Goal: Information Seeking & Learning: Learn about a topic

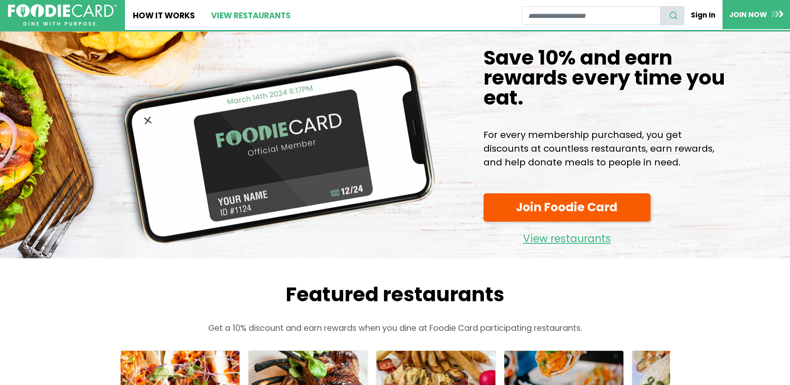
click at [234, 11] on link "View restaurants" at bounding box center [250, 15] width 95 height 30
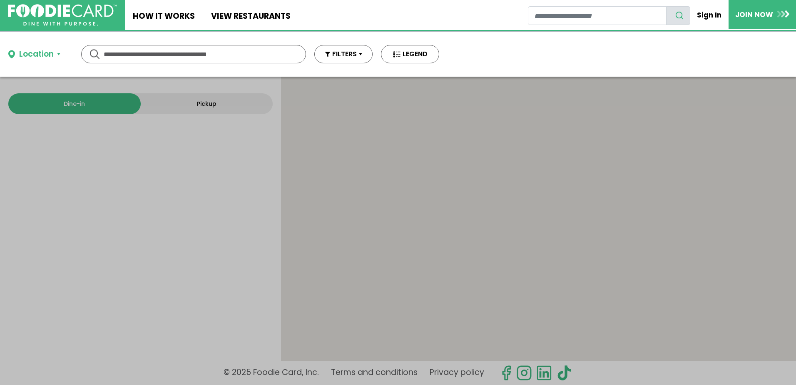
click at [221, 60] on input "text" at bounding box center [194, 53] width 180 height 17
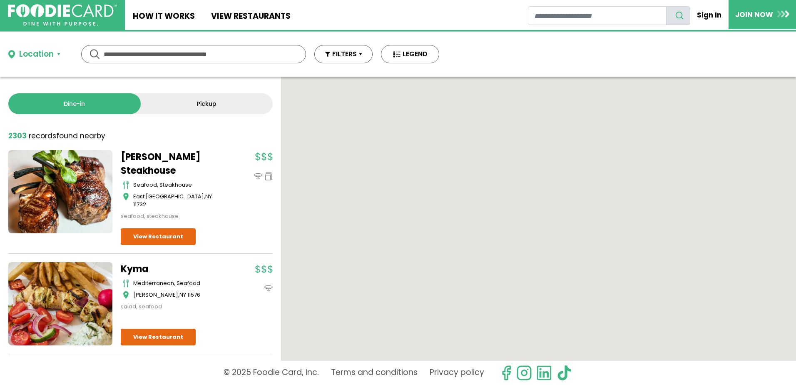
click at [221, 58] on input "text" at bounding box center [194, 53] width 180 height 17
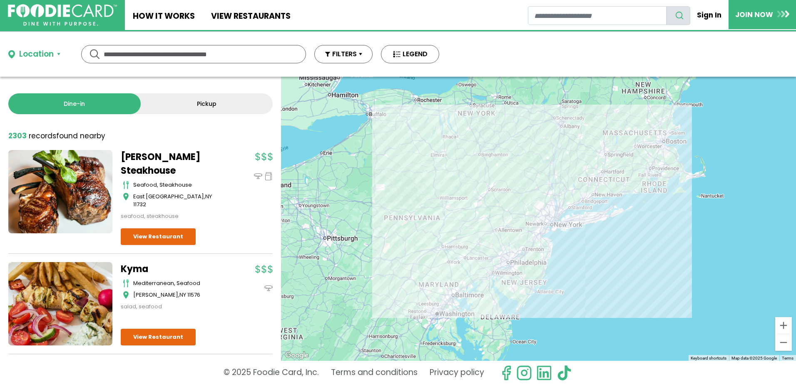
drag, startPoint x: 538, startPoint y: 248, endPoint x: 511, endPoint y: 196, distance: 58.3
click at [511, 196] on div at bounding box center [538, 219] width 515 height 284
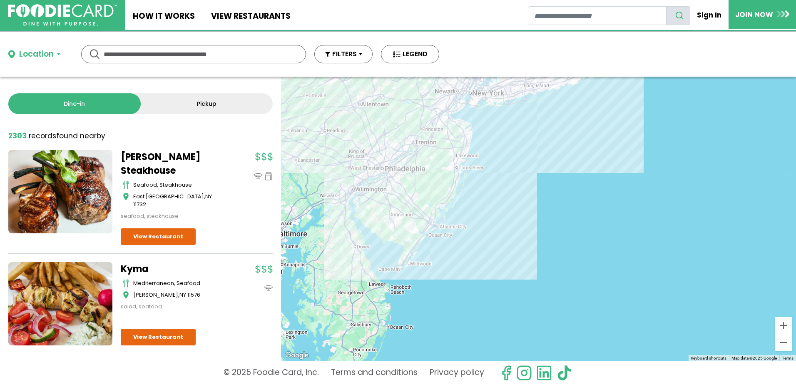
drag, startPoint x: 530, startPoint y: 202, endPoint x: 504, endPoint y: 279, distance: 81.0
click at [504, 287] on div at bounding box center [538, 219] width 515 height 284
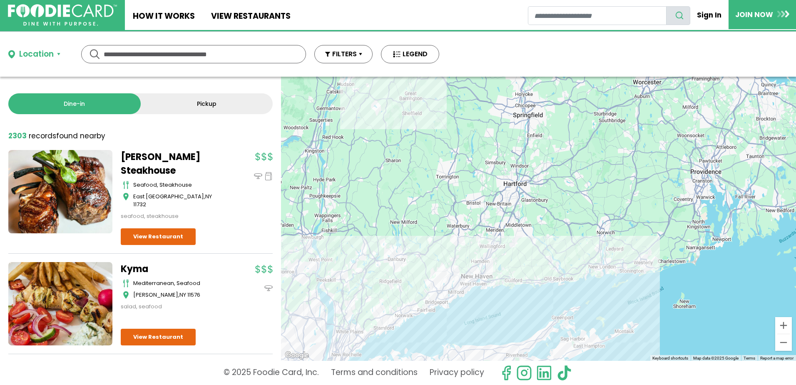
drag, startPoint x: 468, startPoint y: 306, endPoint x: 526, endPoint y: 177, distance: 140.6
click at [526, 177] on div at bounding box center [538, 219] width 515 height 284
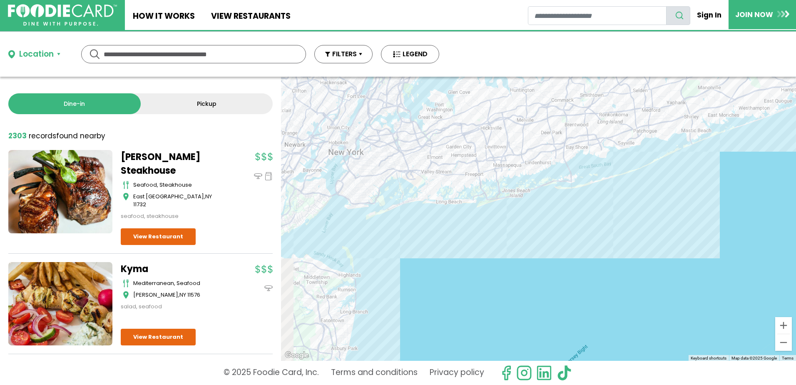
drag, startPoint x: 504, startPoint y: 227, endPoint x: 532, endPoint y: 229, distance: 27.1
click at [534, 229] on div at bounding box center [538, 219] width 515 height 284
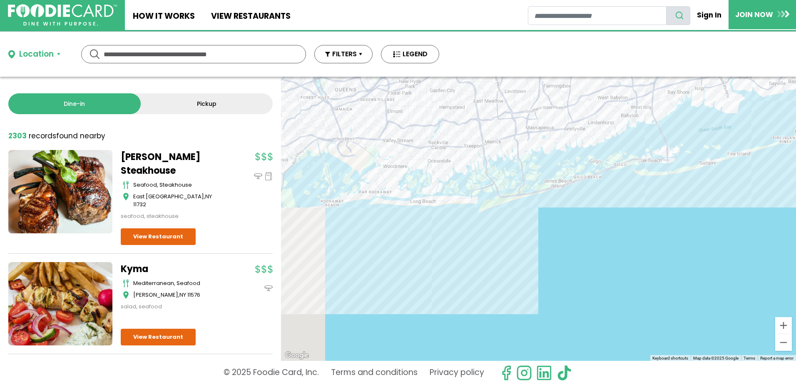
drag, startPoint x: 432, startPoint y: 196, endPoint x: 492, endPoint y: 202, distance: 61.0
click at [492, 202] on div at bounding box center [538, 219] width 515 height 284
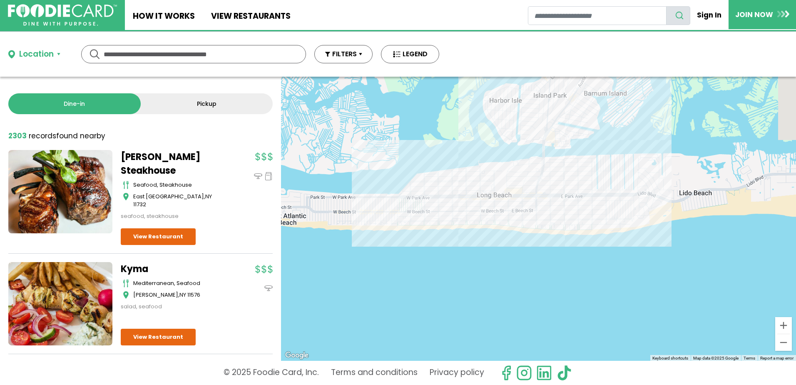
drag, startPoint x: 546, startPoint y: 218, endPoint x: 522, endPoint y: 238, distance: 31.2
click at [522, 238] on div at bounding box center [538, 219] width 515 height 284
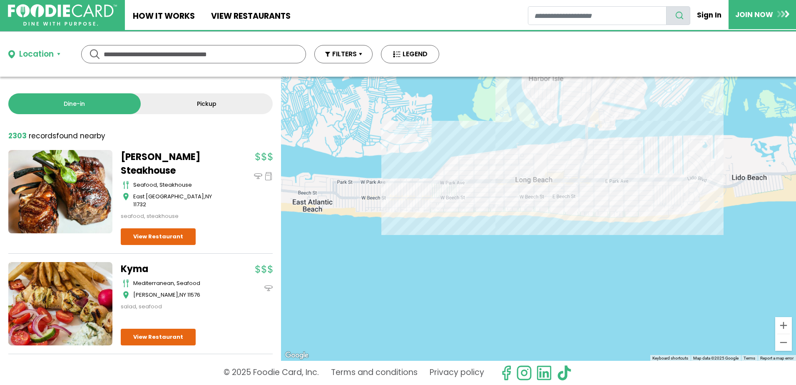
drag, startPoint x: 556, startPoint y: 206, endPoint x: 590, endPoint y: 202, distance: 34.0
click at [590, 202] on div at bounding box center [538, 219] width 515 height 284
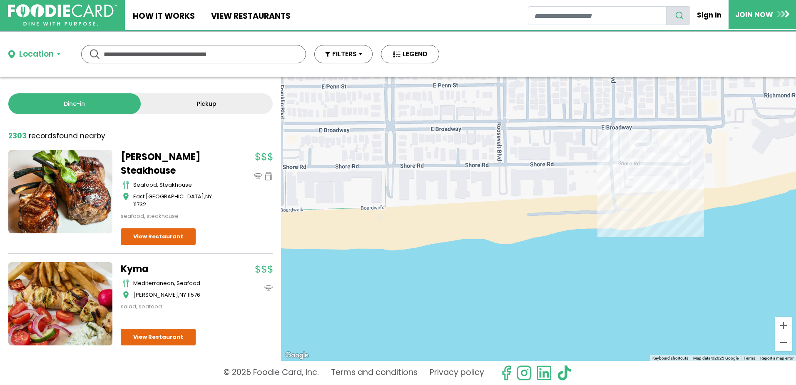
drag, startPoint x: 666, startPoint y: 193, endPoint x: 661, endPoint y: 209, distance: 17.1
click at [662, 208] on div at bounding box center [538, 219] width 515 height 284
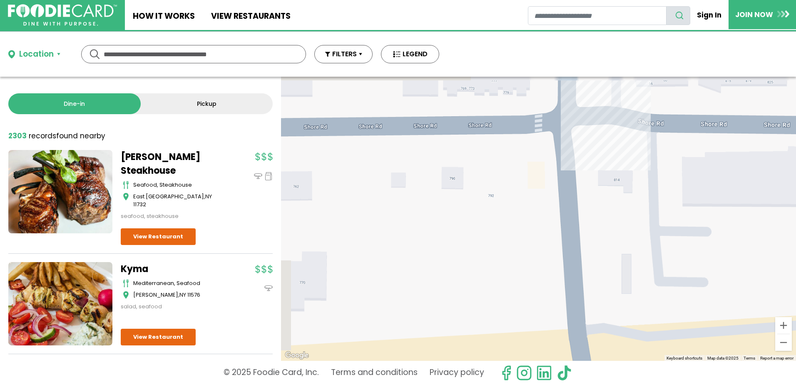
drag, startPoint x: 621, startPoint y: 193, endPoint x: 666, endPoint y: 335, distance: 149.6
click at [666, 335] on div at bounding box center [538, 219] width 515 height 284
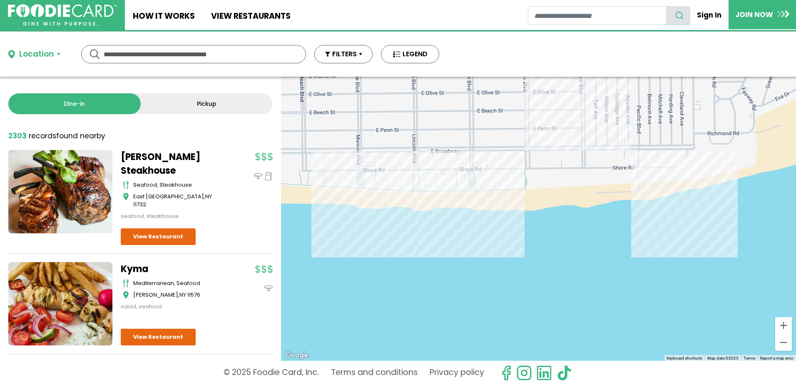
drag, startPoint x: 560, startPoint y: 159, endPoint x: 611, endPoint y: 186, distance: 57.4
click at [610, 186] on div at bounding box center [538, 219] width 515 height 284
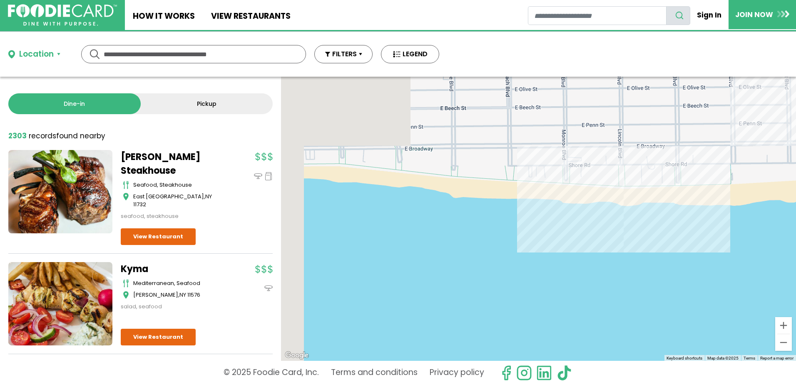
drag, startPoint x: 428, startPoint y: 195, endPoint x: 641, endPoint y: 188, distance: 213.2
click at [641, 188] on div at bounding box center [538, 219] width 515 height 284
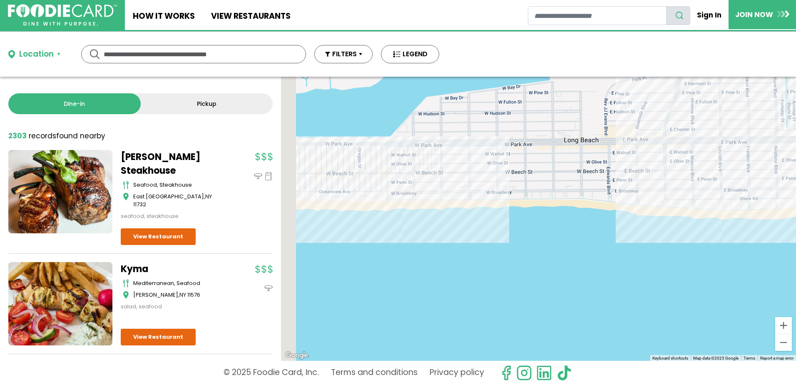
drag, startPoint x: 476, startPoint y: 181, endPoint x: 585, endPoint y: 197, distance: 110.3
click at [585, 196] on div at bounding box center [538, 219] width 515 height 284
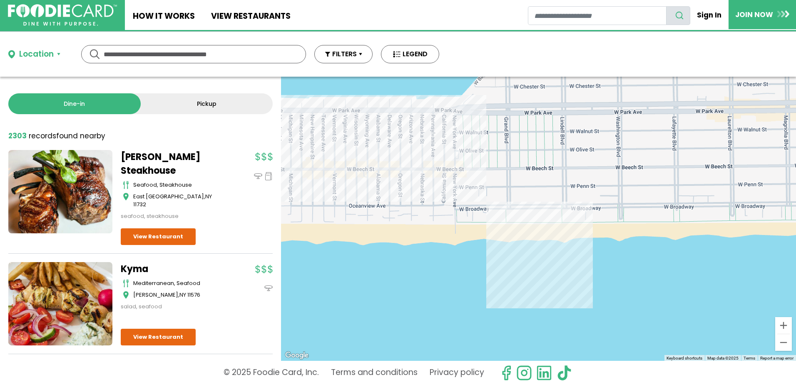
click at [401, 179] on div at bounding box center [538, 219] width 515 height 284
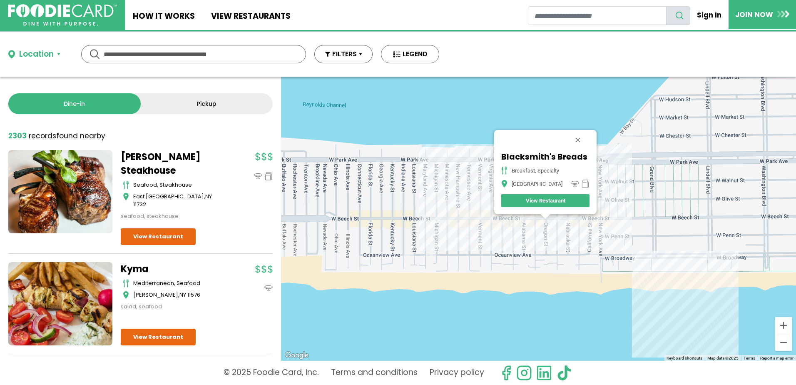
click at [528, 202] on link "View Restaurant" at bounding box center [545, 200] width 88 height 13
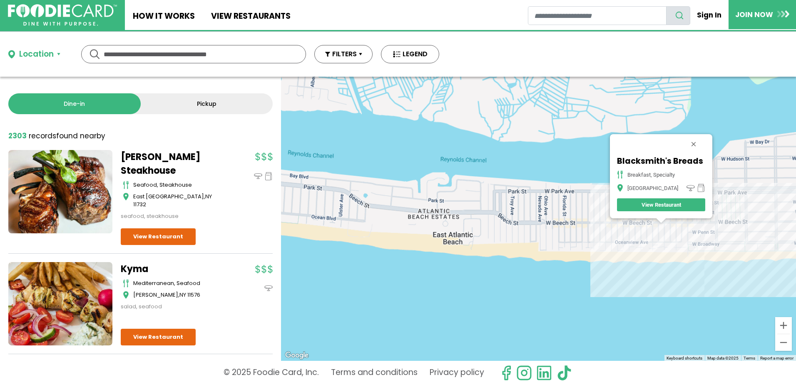
drag, startPoint x: 334, startPoint y: 201, endPoint x: 547, endPoint y: 215, distance: 214.0
click at [547, 215] on div "Blacksmith's Breads breakfast, specialty Long Beach View Restaurant" at bounding box center [538, 219] width 515 height 284
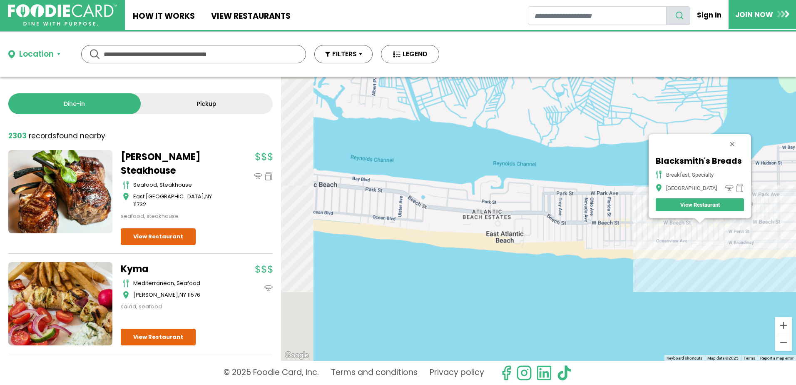
drag, startPoint x: 432, startPoint y: 221, endPoint x: 537, endPoint y: 232, distance: 105.4
click at [537, 232] on div "Blacksmith's Breads breakfast, specialty Long Beach View Restaurant" at bounding box center [538, 219] width 515 height 284
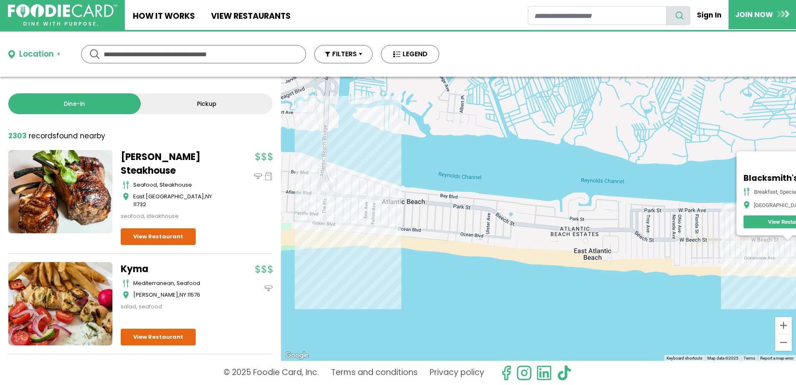
drag, startPoint x: 365, startPoint y: 203, endPoint x: 412, endPoint y: 210, distance: 46.7
click at [412, 210] on div "Blacksmith's Breads breakfast, specialty Long Beach View Restaurant" at bounding box center [538, 219] width 515 height 284
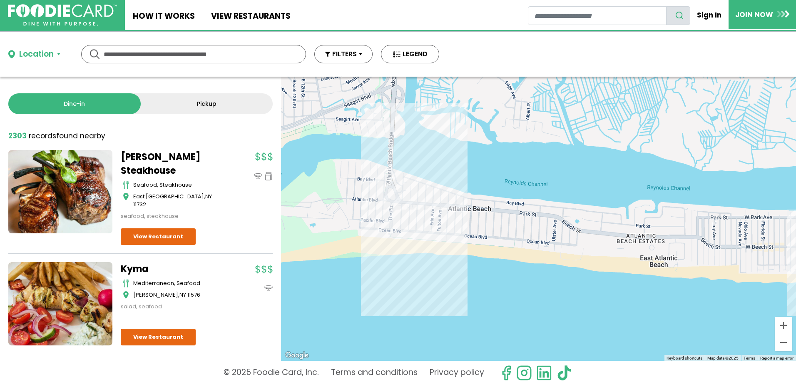
click at [421, 205] on div "Blacksmith's Breads breakfast, specialty Long Beach View Restaurant" at bounding box center [538, 219] width 515 height 284
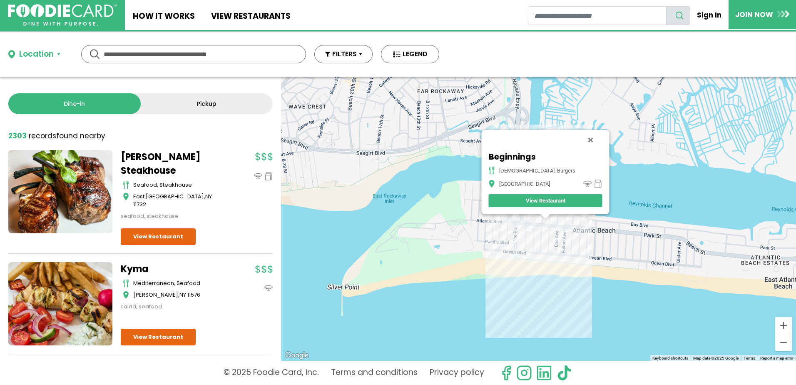
click at [580, 139] on button "Close" at bounding box center [590, 140] width 20 height 20
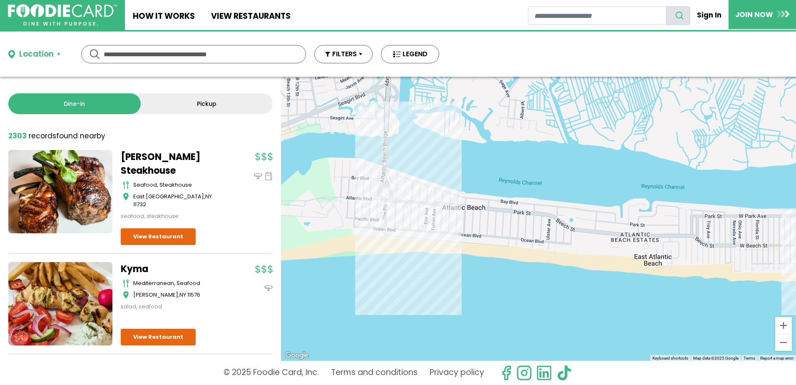
drag, startPoint x: 584, startPoint y: 241, endPoint x: 501, endPoint y: 232, distance: 83.3
click at [416, 229] on div at bounding box center [538, 219] width 515 height 284
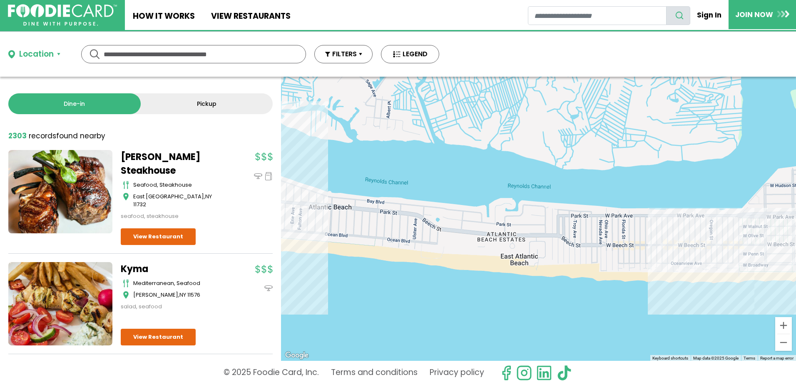
drag, startPoint x: 476, startPoint y: 209, endPoint x: 637, endPoint y: 228, distance: 162.2
click at [637, 228] on div at bounding box center [538, 219] width 515 height 284
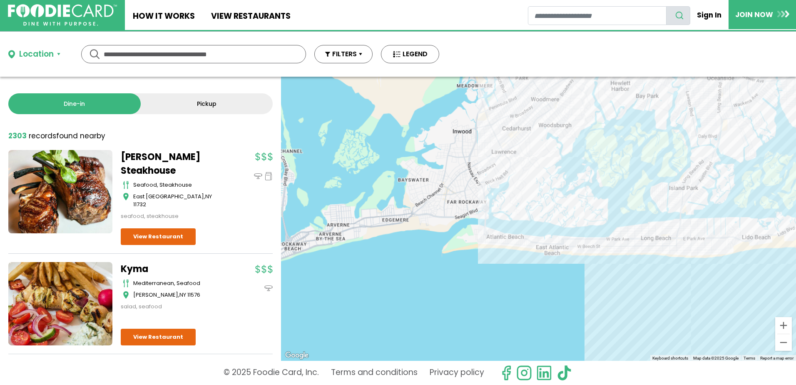
drag, startPoint x: 521, startPoint y: 185, endPoint x: 527, endPoint y: 253, distance: 68.5
click at [527, 253] on div at bounding box center [538, 219] width 515 height 284
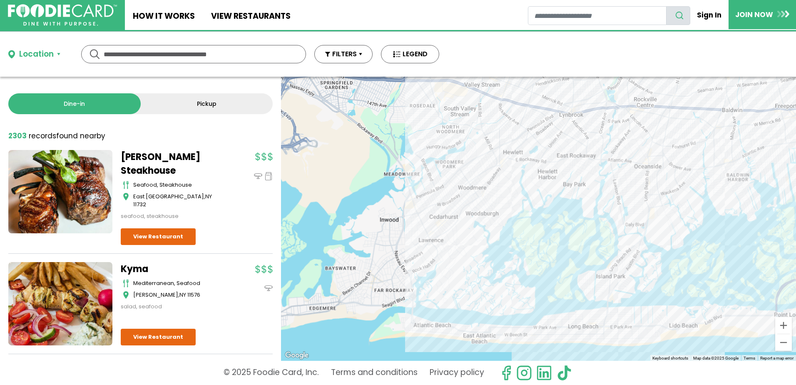
drag, startPoint x: 517, startPoint y: 192, endPoint x: 439, endPoint y: 256, distance: 101.0
click at [439, 256] on div at bounding box center [538, 219] width 515 height 284
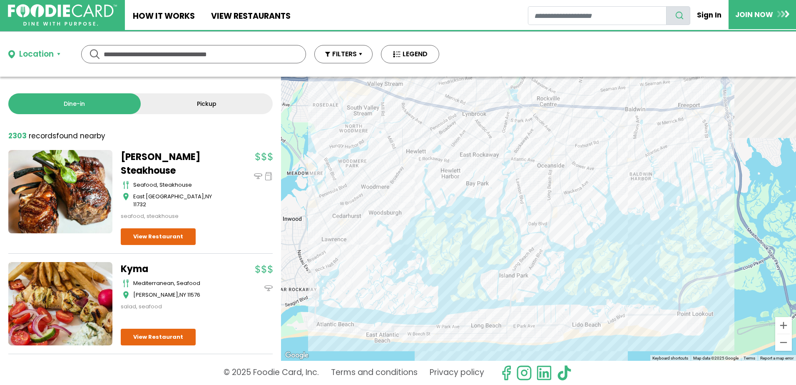
drag, startPoint x: 529, startPoint y: 243, endPoint x: 420, endPoint y: 243, distance: 109.1
click at [420, 243] on div at bounding box center [538, 219] width 515 height 284
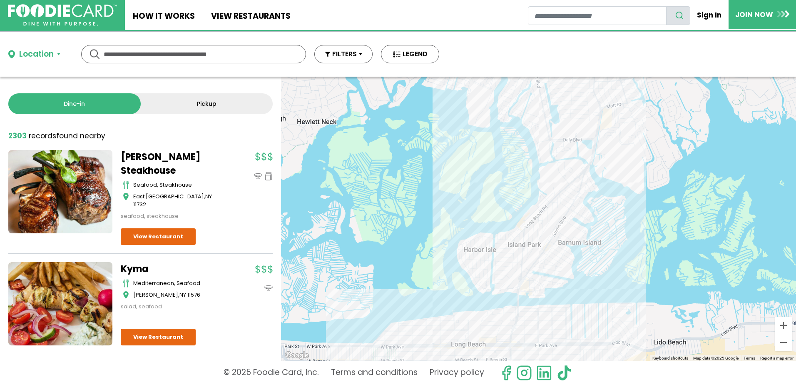
drag, startPoint x: 501, startPoint y: 257, endPoint x: 454, endPoint y: 184, distance: 87.1
click at [454, 184] on div at bounding box center [538, 219] width 515 height 284
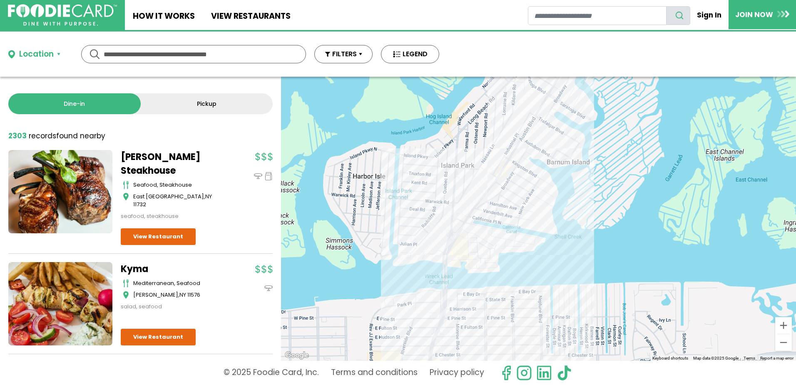
drag, startPoint x: 476, startPoint y: 153, endPoint x: 455, endPoint y: 196, distance: 47.8
click at [453, 198] on div at bounding box center [538, 219] width 515 height 284
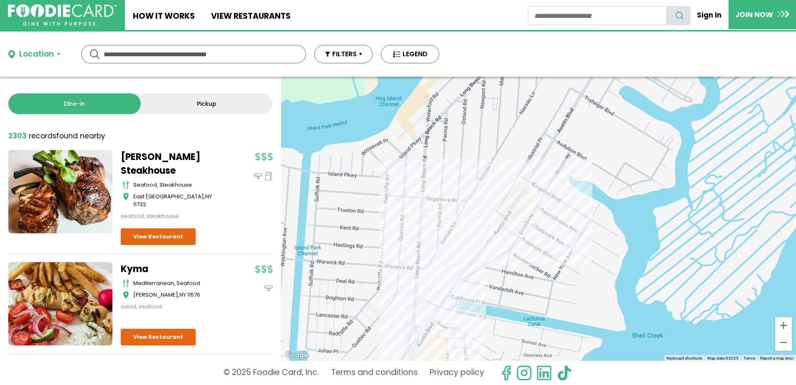
drag, startPoint x: 515, startPoint y: 177, endPoint x: 463, endPoint y: 246, distance: 86.2
click at [463, 246] on div at bounding box center [538, 219] width 515 height 284
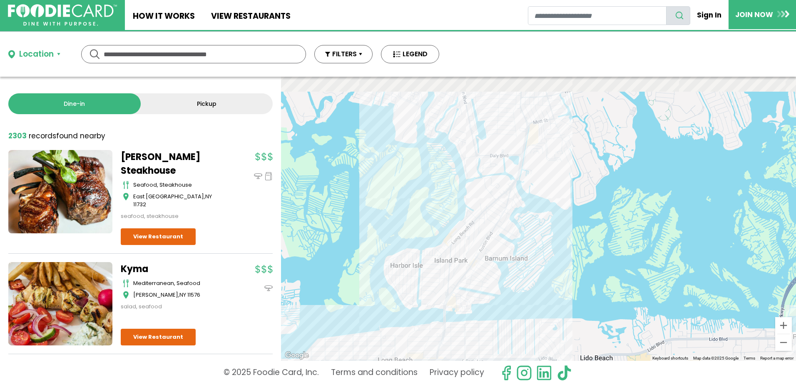
drag, startPoint x: 505, startPoint y: 189, endPoint x: 494, endPoint y: 289, distance: 100.5
click at [494, 292] on div at bounding box center [538, 219] width 515 height 284
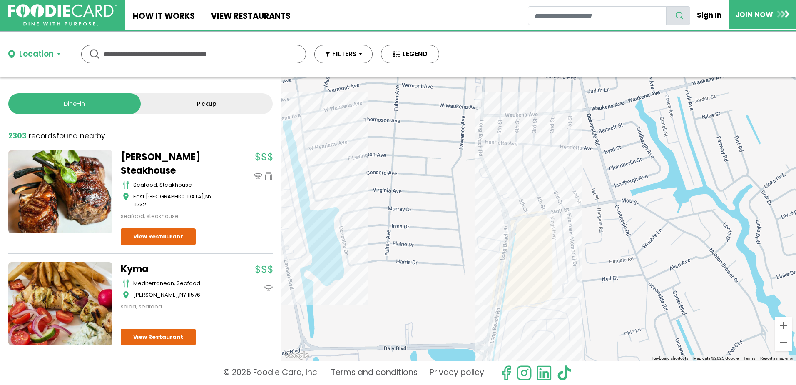
click at [507, 205] on div at bounding box center [538, 219] width 515 height 284
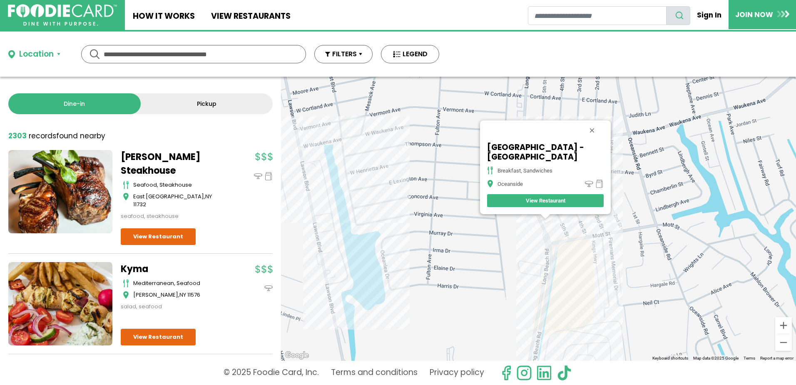
click at [565, 232] on div "Long Island Bagel Cafe - Oceanside breakfast, sandwiches Oceanside View Restaur…" at bounding box center [538, 219] width 515 height 284
click at [551, 219] on div "Long Island Bagel Cafe - Oceanside breakfast, sandwiches Oceanside View Restaur…" at bounding box center [538, 219] width 515 height 284
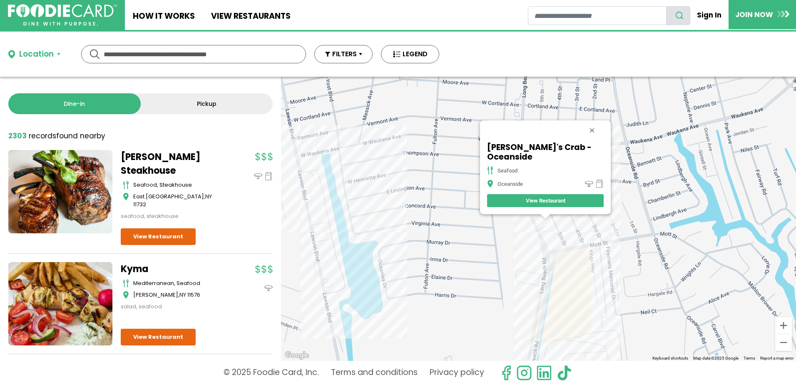
click at [549, 337] on div "Ben's Crab - Oceanside seafood Oceanside View Restaurant" at bounding box center [538, 219] width 515 height 284
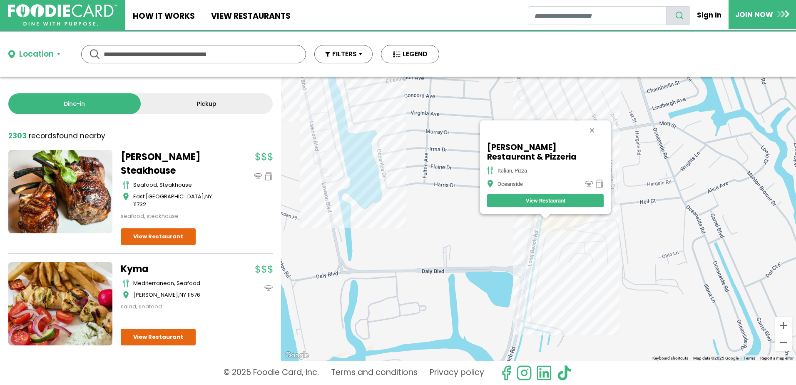
click at [557, 276] on div "D'Cocco's Restaurant & Pizzeria italian, pizza Oceanside View Restaurant" at bounding box center [538, 219] width 515 height 284
click at [517, 239] on div "D'Cocco's Restaurant & Pizzeria italian, pizza Oceanside View Restaurant" at bounding box center [538, 219] width 515 height 284
click at [587, 132] on button "Close" at bounding box center [592, 130] width 20 height 20
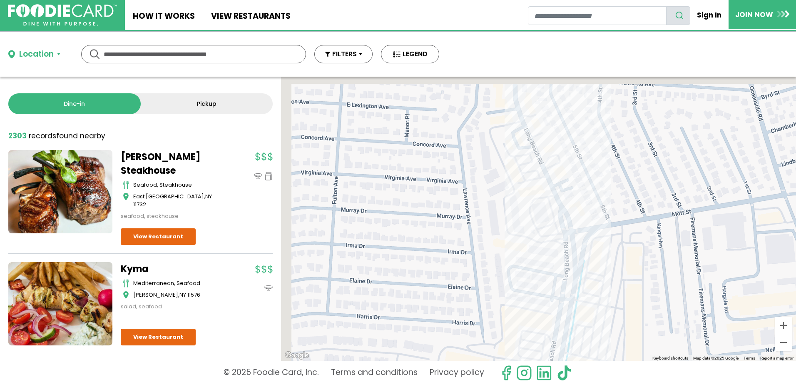
drag, startPoint x: 523, startPoint y: 169, endPoint x: 565, endPoint y: 216, distance: 62.8
click at [582, 294] on div at bounding box center [538, 219] width 515 height 284
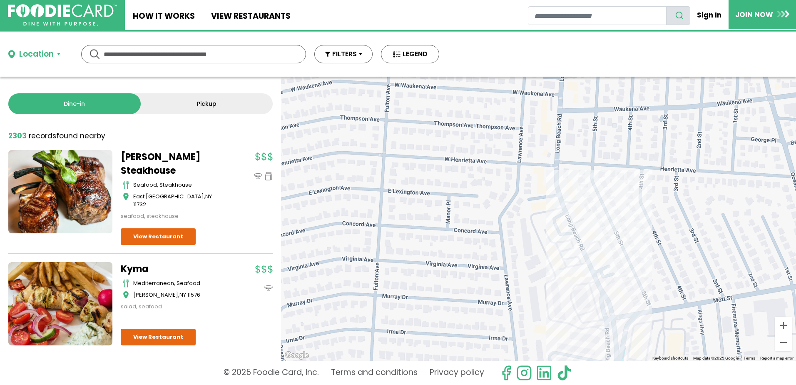
click at [554, 187] on div at bounding box center [538, 219] width 515 height 284
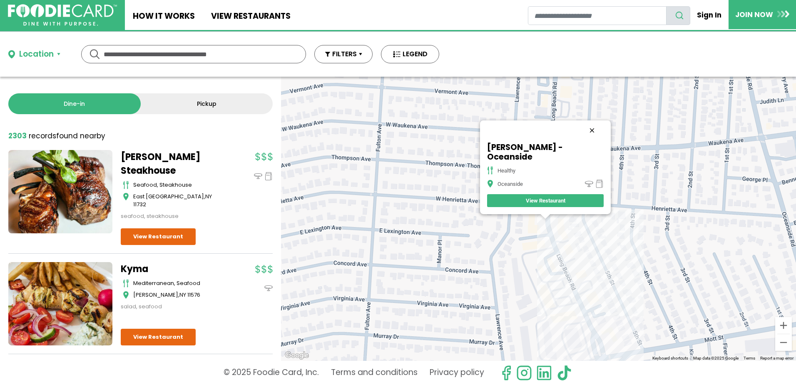
click at [582, 140] on button "Close" at bounding box center [592, 130] width 20 height 20
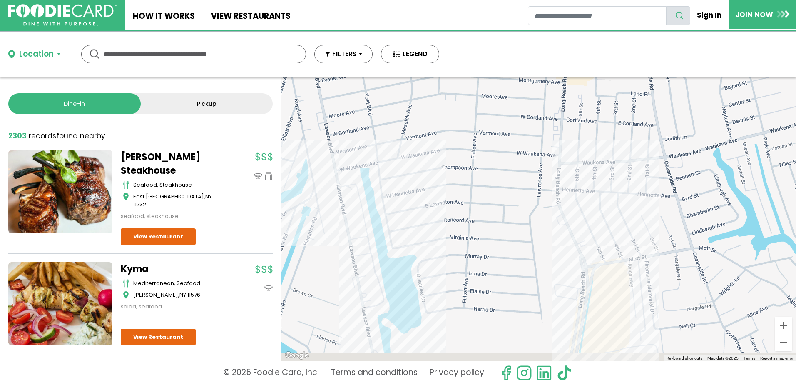
drag, startPoint x: 601, startPoint y: 262, endPoint x: 583, endPoint y: 224, distance: 41.9
click at [583, 224] on div at bounding box center [538, 219] width 515 height 284
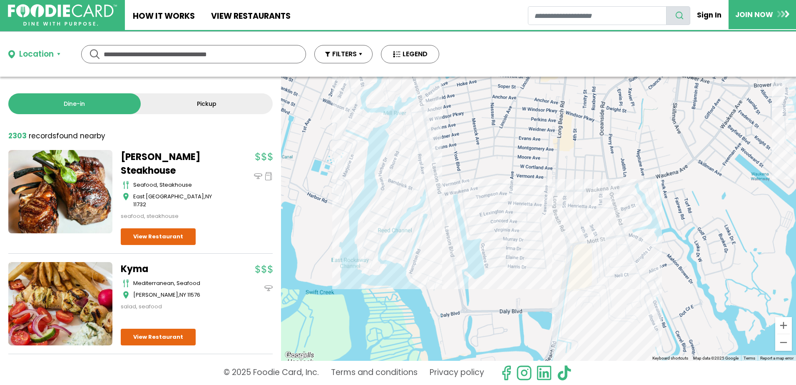
drag, startPoint x: 574, startPoint y: 298, endPoint x: 513, endPoint y: 136, distance: 173.6
click at [513, 136] on div at bounding box center [538, 219] width 515 height 284
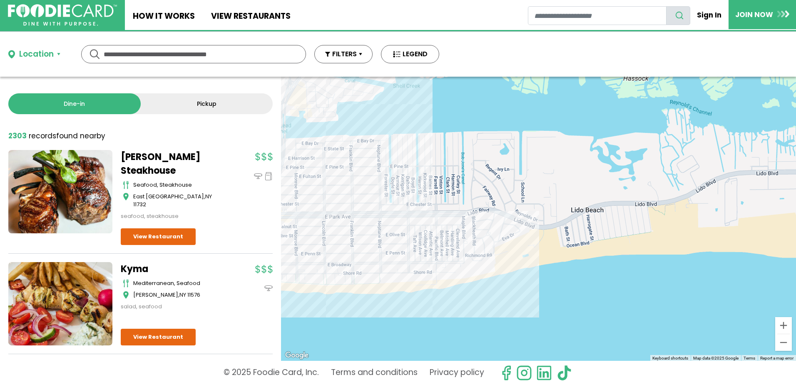
drag, startPoint x: 520, startPoint y: 218, endPoint x: 562, endPoint y: 204, distance: 44.5
click at [562, 204] on div at bounding box center [538, 219] width 515 height 284
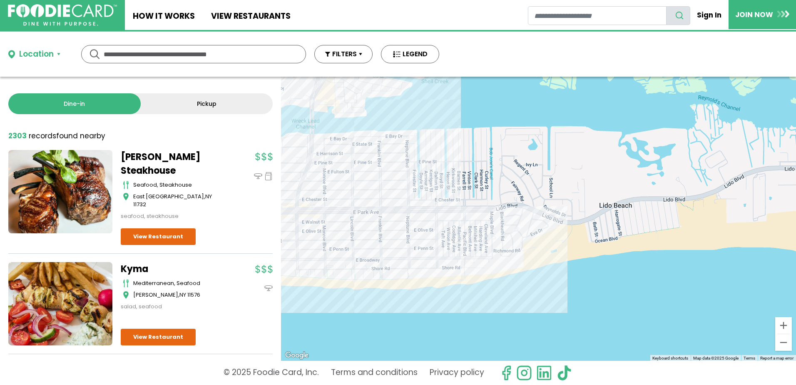
click at [435, 212] on div at bounding box center [538, 219] width 515 height 284
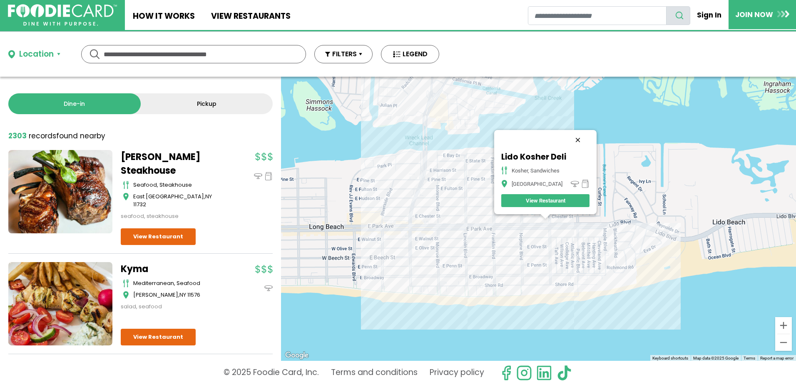
click at [576, 138] on button "Close" at bounding box center [578, 140] width 20 height 20
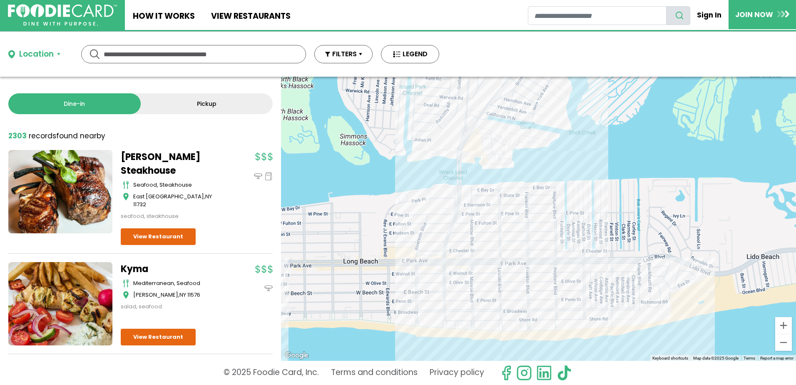
drag, startPoint x: 614, startPoint y: 203, endPoint x: 648, endPoint y: 238, distance: 48.9
click at [648, 238] on div at bounding box center [538, 219] width 515 height 284
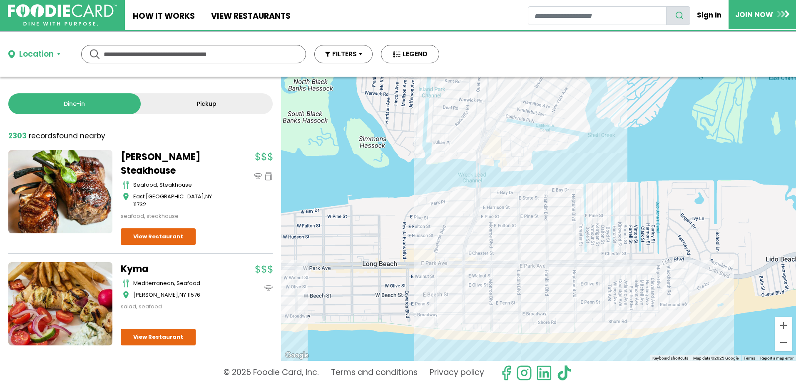
click at [512, 171] on div at bounding box center [538, 219] width 515 height 284
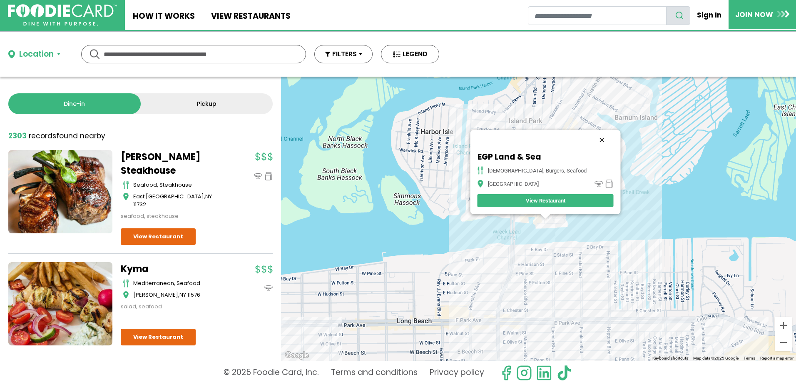
click at [591, 140] on button "Close" at bounding box center [601, 140] width 20 height 20
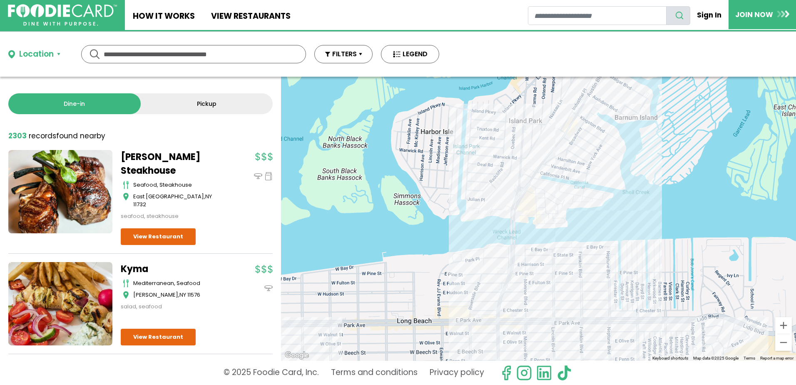
click at [534, 200] on div at bounding box center [538, 219] width 515 height 284
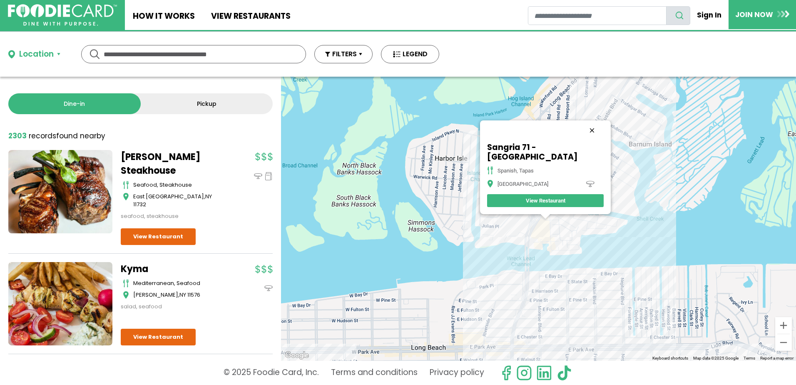
click at [582, 139] on button "Close" at bounding box center [592, 130] width 20 height 20
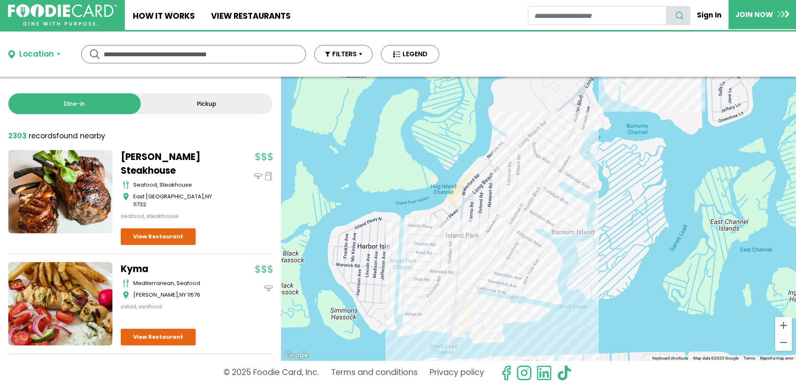
drag, startPoint x: 574, startPoint y: 176, endPoint x: 496, endPoint y: 263, distance: 116.7
click at [495, 266] on div at bounding box center [538, 219] width 515 height 284
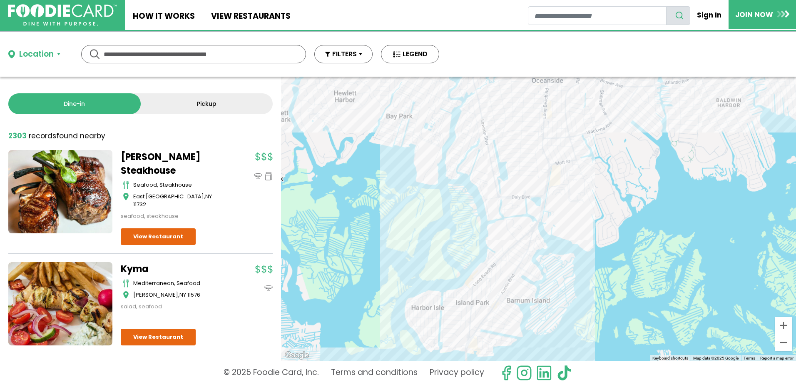
drag, startPoint x: 546, startPoint y: 211, endPoint x: 542, endPoint y: 280, distance: 68.8
click at [542, 280] on div at bounding box center [538, 219] width 515 height 284
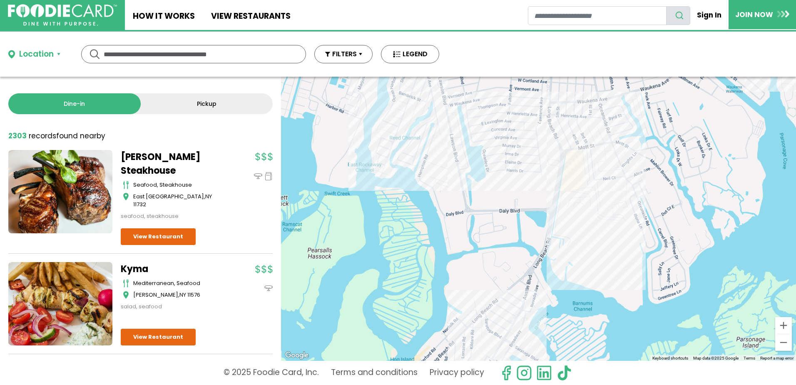
drag, startPoint x: 530, startPoint y: 306, endPoint x: 545, endPoint y: 318, distance: 20.1
click at [545, 318] on div at bounding box center [538, 219] width 515 height 284
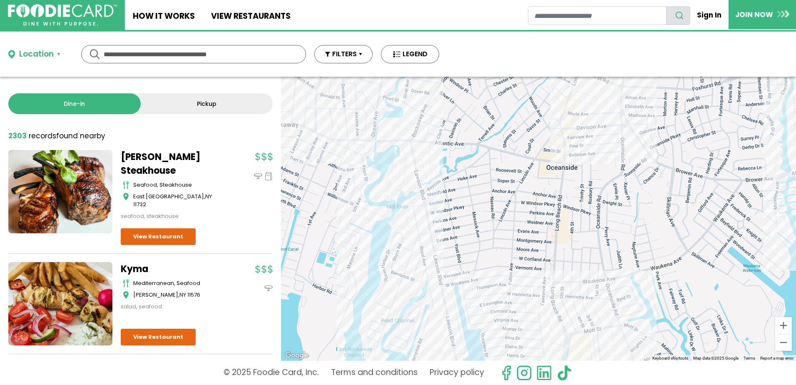
drag, startPoint x: 561, startPoint y: 216, endPoint x: 558, endPoint y: 319, distance: 103.7
click at [558, 319] on div at bounding box center [538, 219] width 515 height 284
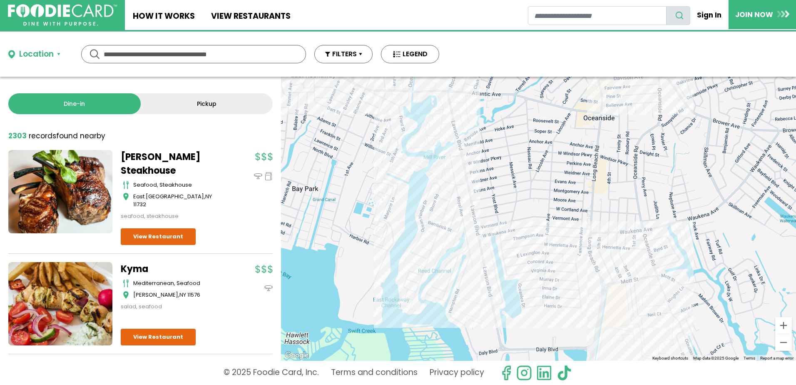
drag, startPoint x: 488, startPoint y: 313, endPoint x: 525, endPoint y: 267, distance: 59.2
click at [525, 267] on div at bounding box center [538, 219] width 515 height 284
click at [488, 250] on div at bounding box center [538, 219] width 515 height 284
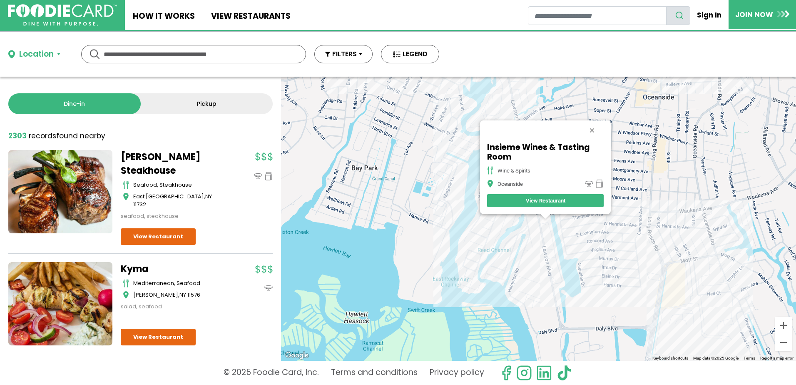
click at [552, 275] on div "Insieme Wines & Tasting Room wine & spirits Oceanside View Restaurant" at bounding box center [538, 219] width 515 height 284
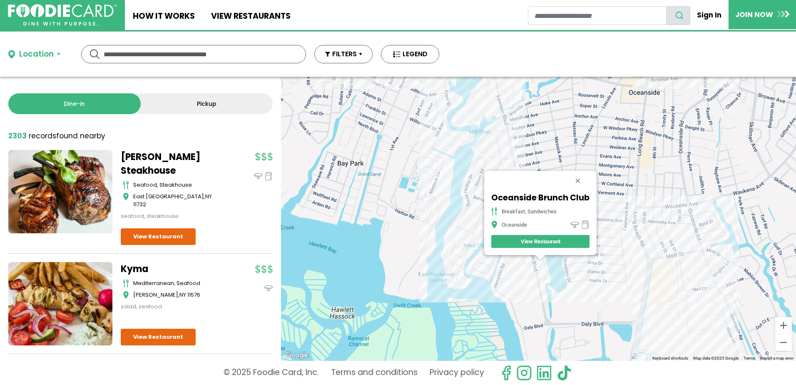
drag, startPoint x: 611, startPoint y: 260, endPoint x: 586, endPoint y: 307, distance: 53.3
click at [586, 307] on div "Oceanside Brunch Club breakfast, sandwiches Oceanside View Restaurant" at bounding box center [538, 219] width 515 height 284
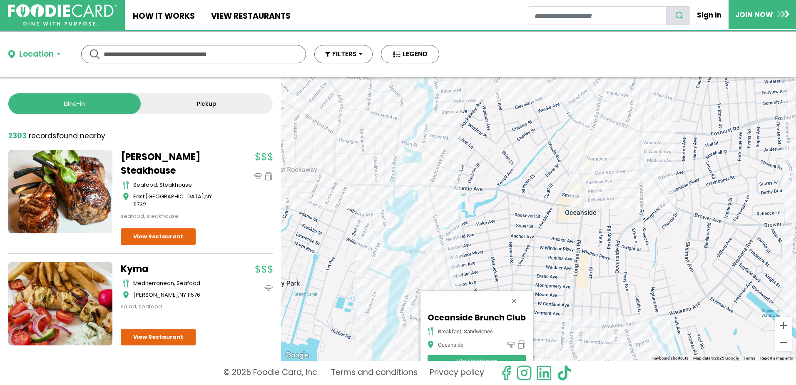
drag, startPoint x: 625, startPoint y: 239, endPoint x: 586, endPoint y: 315, distance: 85.3
click at [586, 315] on div "Oceanside Brunch Club breakfast, sandwiches Oceanside View Restaurant" at bounding box center [538, 219] width 515 height 284
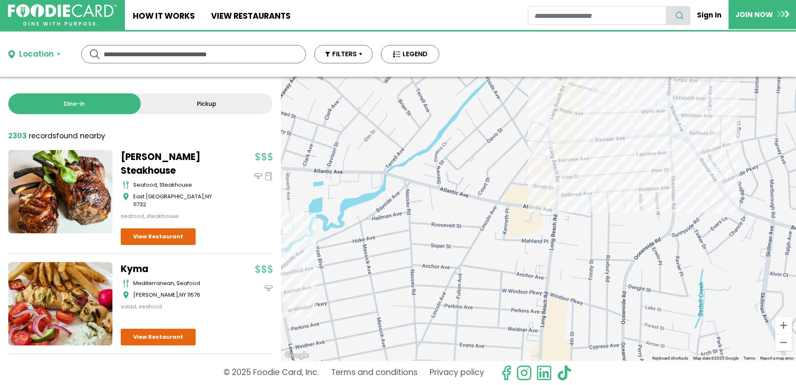
drag, startPoint x: 599, startPoint y: 201, endPoint x: 594, endPoint y: 263, distance: 61.4
click at [594, 263] on div "Oceanside Brunch Club breakfast, sandwiches Oceanside View Restaurant" at bounding box center [538, 219] width 515 height 284
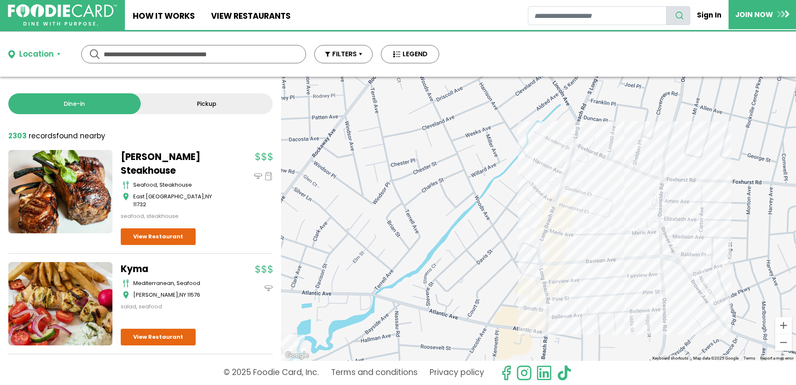
click at [559, 224] on div "Oceanside Brunch Club breakfast, sandwiches Oceanside View Restaurant" at bounding box center [538, 219] width 515 height 284
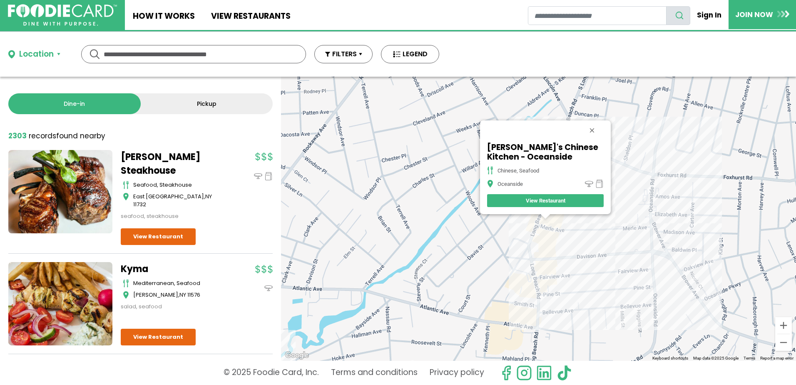
click at [543, 241] on div "Danny's Chinese Kitchen - Oceanside chinese, seafood Oceanside View Restaurant" at bounding box center [538, 219] width 515 height 284
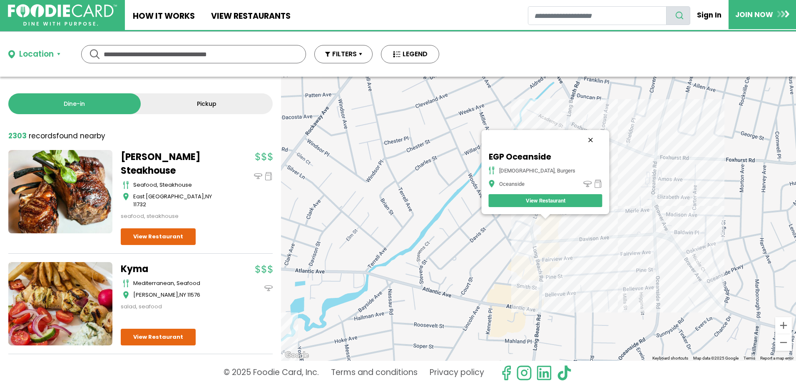
click at [580, 141] on button "Close" at bounding box center [590, 140] width 20 height 20
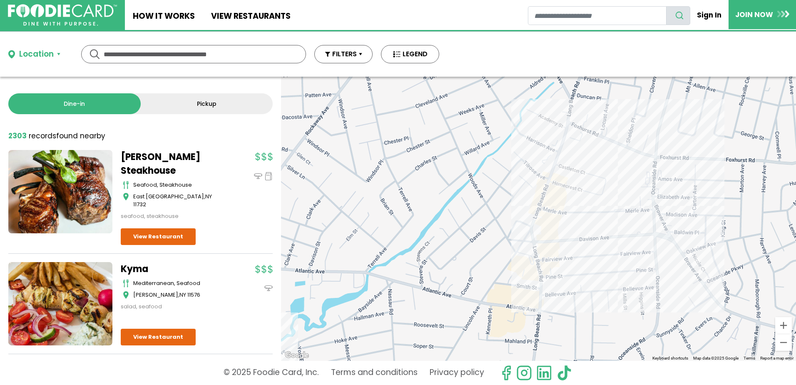
click at [553, 196] on div at bounding box center [538, 219] width 515 height 284
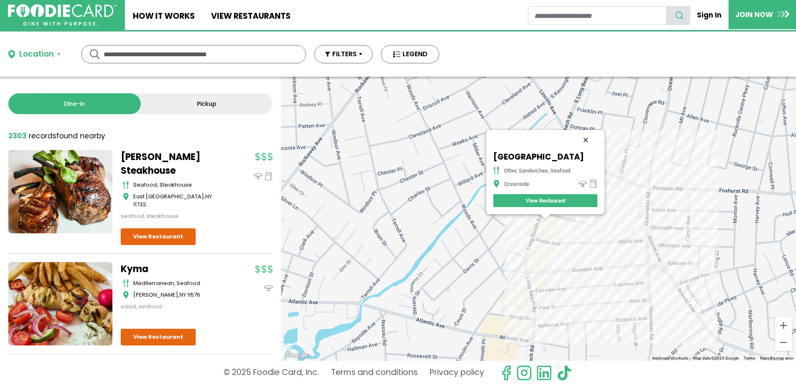
drag, startPoint x: 590, startPoint y: 128, endPoint x: 577, endPoint y: 157, distance: 32.0
click at [590, 130] on button "Close" at bounding box center [586, 140] width 20 height 20
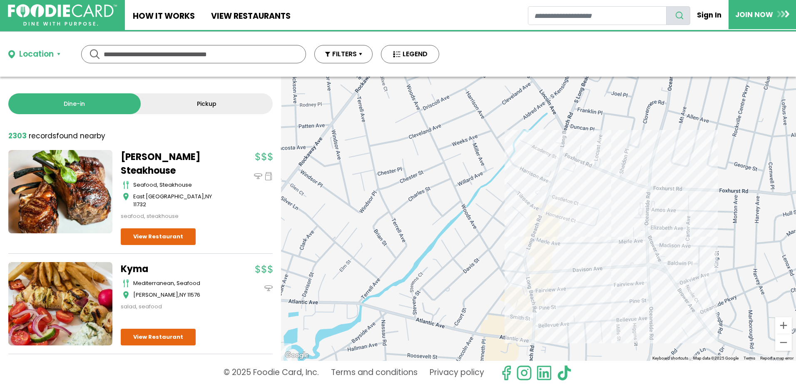
click at [558, 218] on div at bounding box center [538, 219] width 515 height 284
click at [559, 213] on div at bounding box center [538, 219] width 515 height 284
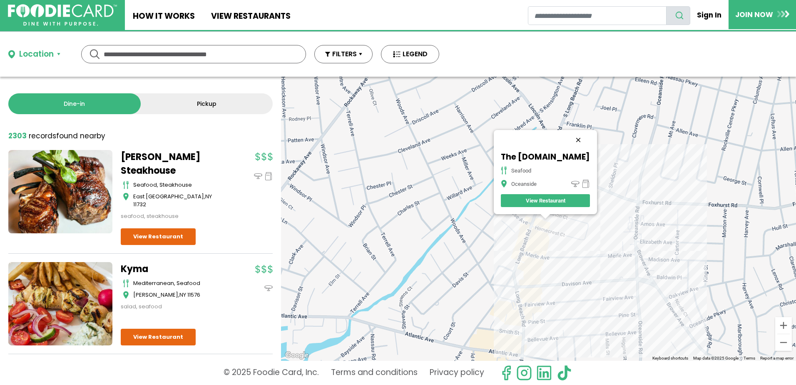
click at [588, 130] on button "Close" at bounding box center [578, 140] width 20 height 20
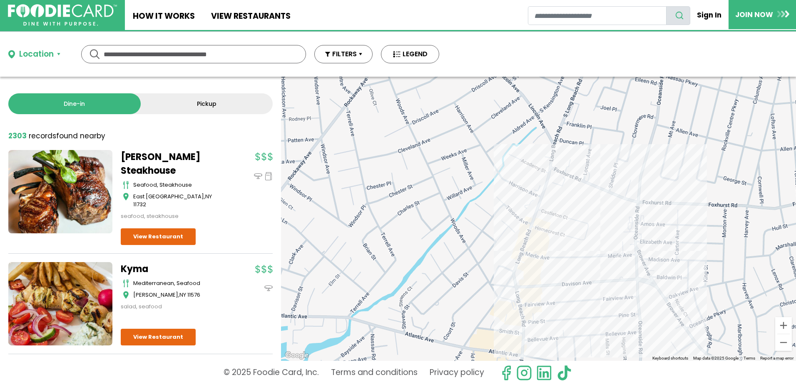
click at [636, 249] on div at bounding box center [538, 219] width 515 height 284
click at [638, 250] on div at bounding box center [538, 219] width 515 height 284
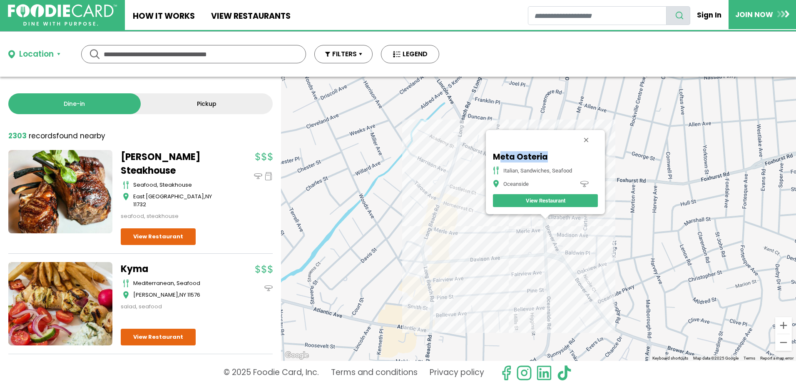
drag, startPoint x: 550, startPoint y: 157, endPoint x: 499, endPoint y: 159, distance: 50.8
click at [499, 159] on h5 "Meta Osteria" at bounding box center [545, 157] width 105 height 10
drag, startPoint x: 499, startPoint y: 159, endPoint x: 537, endPoint y: 199, distance: 55.1
click at [537, 199] on link "View Restaurant" at bounding box center [545, 200] width 105 height 13
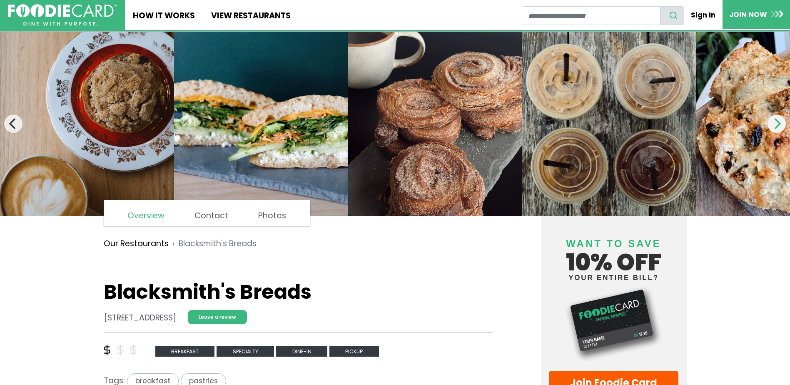
click at [775, 122] on icon "Next" at bounding box center [776, 123] width 11 height 11
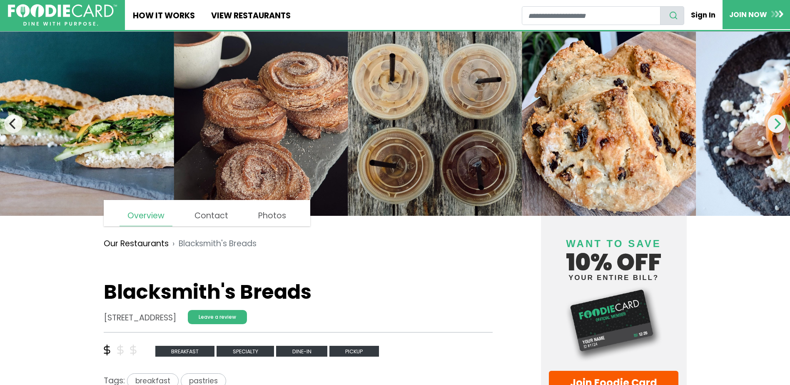
click at [778, 131] on button "Next" at bounding box center [776, 123] width 18 height 18
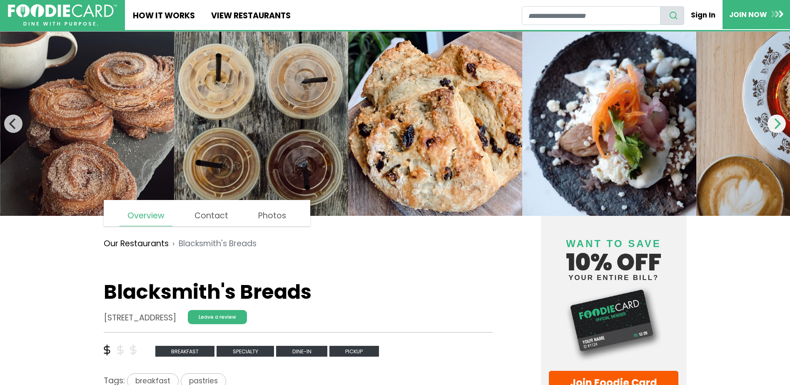
click at [778, 131] on button "Next" at bounding box center [776, 123] width 18 height 18
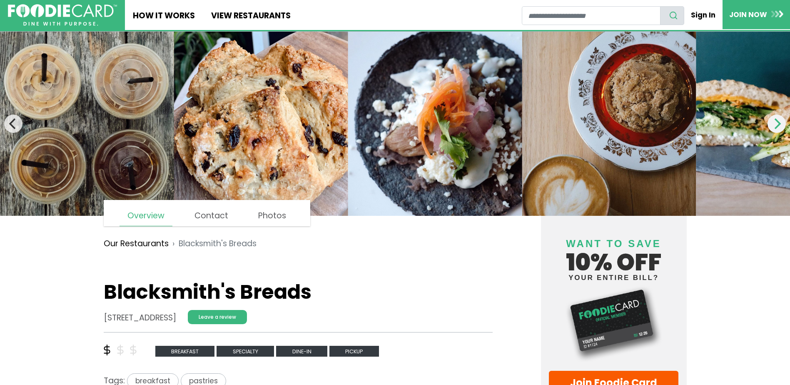
click at [778, 131] on button "Next" at bounding box center [776, 123] width 18 height 18
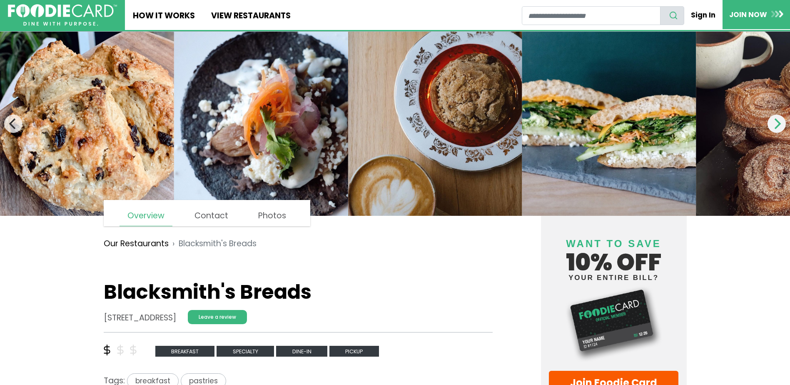
click at [778, 131] on button "Next" at bounding box center [776, 123] width 18 height 18
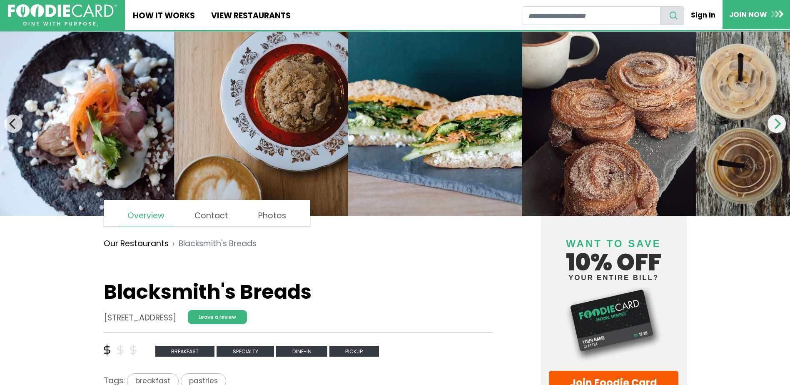
click at [778, 131] on button "Next" at bounding box center [776, 123] width 18 height 18
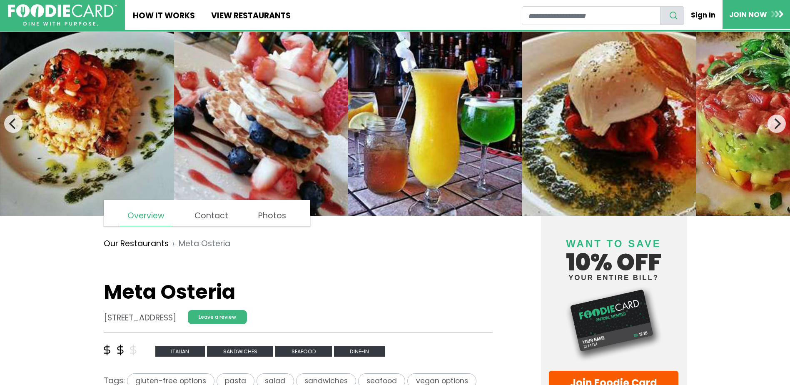
drag, startPoint x: 104, startPoint y: 318, endPoint x: 276, endPoint y: 320, distance: 171.9
click at [276, 320] on div "[STREET_ADDRESS] Leave a review" at bounding box center [291, 321] width 389 height 22
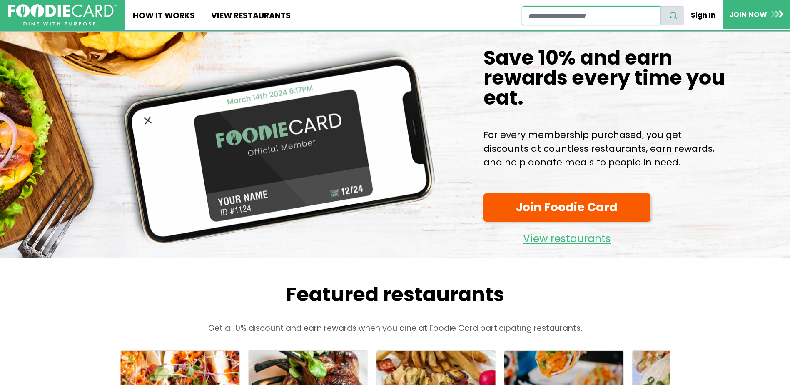
click at [566, 13] on input "restaurant search" at bounding box center [591, 15] width 139 height 19
type input "**********"
click at [673, 15] on icon "search" at bounding box center [672, 15] width 9 height 9
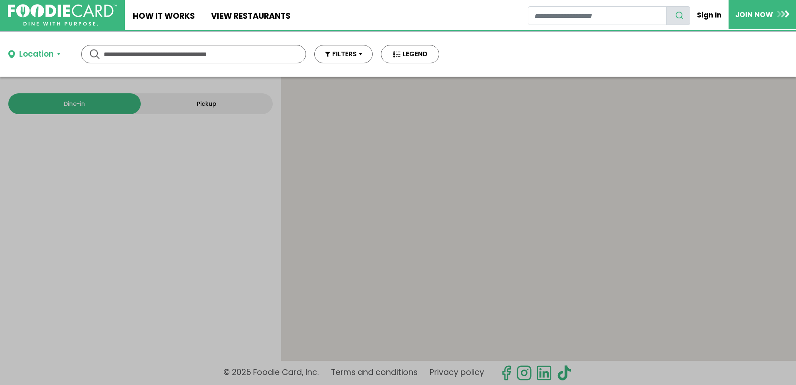
type input "**********"
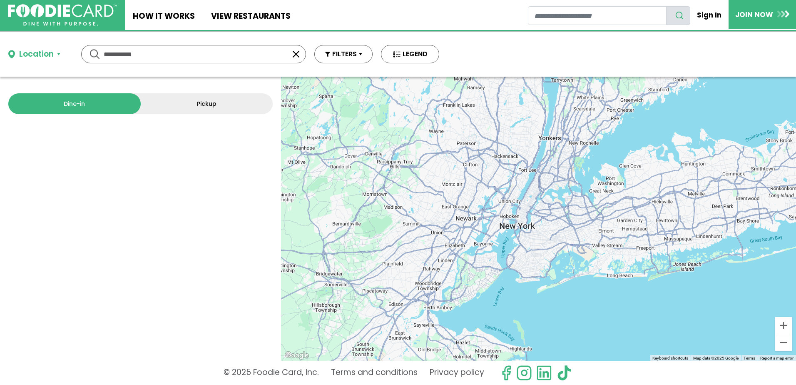
drag, startPoint x: 588, startPoint y: 269, endPoint x: 530, endPoint y: 263, distance: 58.1
click at [530, 263] on div at bounding box center [538, 219] width 515 height 284
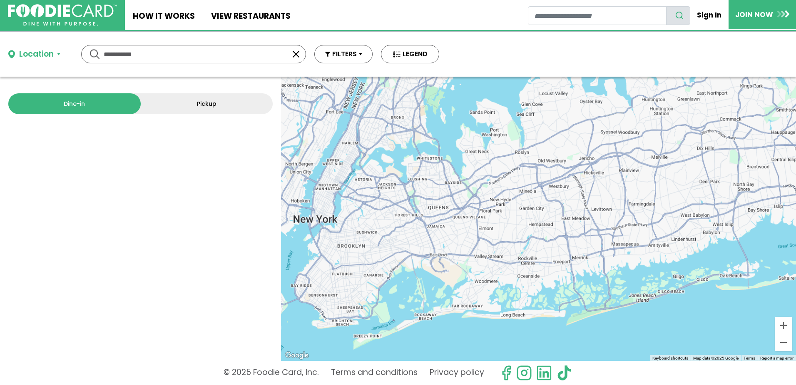
drag, startPoint x: 516, startPoint y: 210, endPoint x: 500, endPoint y: 210, distance: 15.8
click at [500, 211] on div at bounding box center [538, 219] width 515 height 284
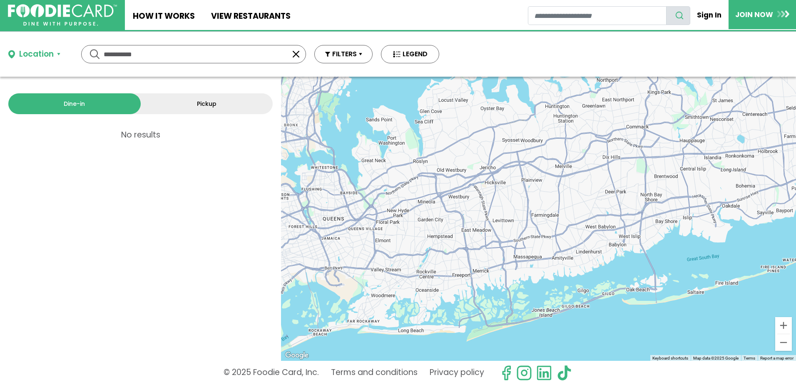
click at [295, 53] on button "button" at bounding box center [296, 54] width 10 height 10
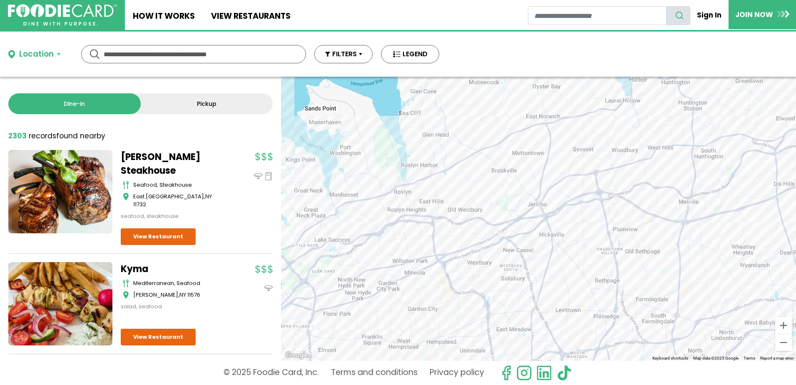
drag, startPoint x: 556, startPoint y: 232, endPoint x: 612, endPoint y: 213, distance: 59.4
click at [612, 213] on div at bounding box center [538, 219] width 515 height 284
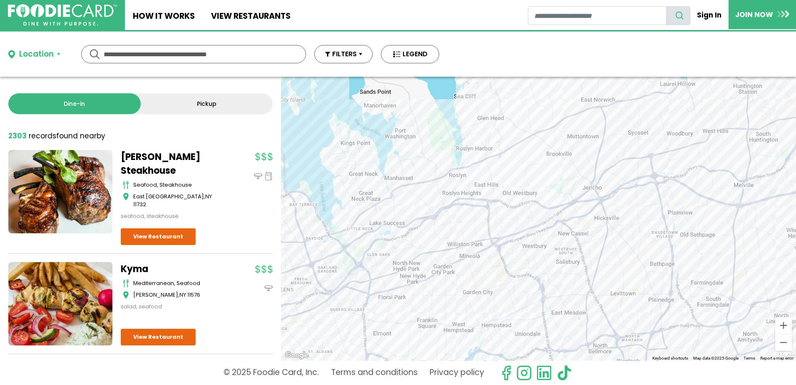
drag, startPoint x: 524, startPoint y: 216, endPoint x: 583, endPoint y: 198, distance: 61.2
click at [583, 198] on div at bounding box center [538, 219] width 515 height 284
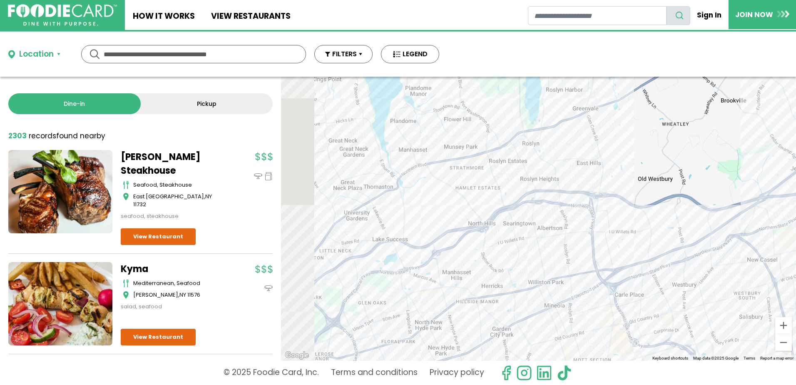
drag, startPoint x: 418, startPoint y: 185, endPoint x: 482, endPoint y: 184, distance: 64.5
click at [483, 184] on div at bounding box center [538, 219] width 515 height 284
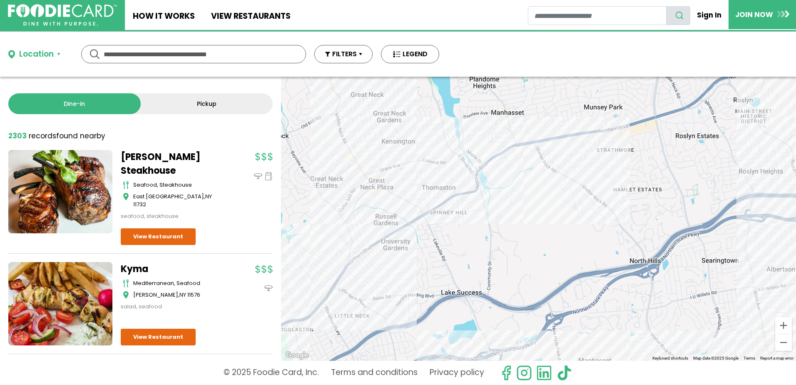
click at [559, 147] on div at bounding box center [538, 219] width 515 height 284
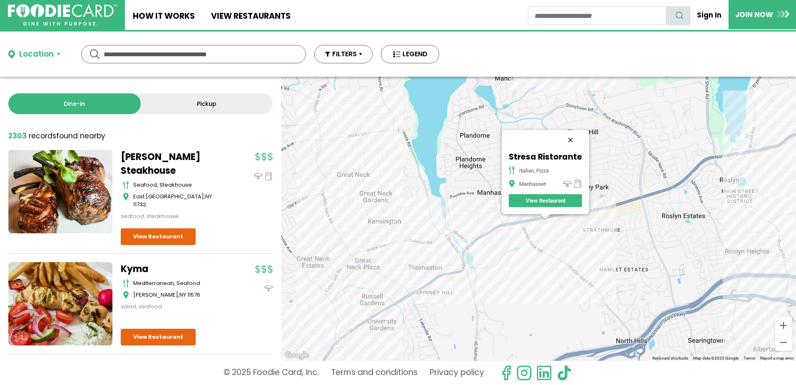
click at [569, 143] on button "Close" at bounding box center [570, 140] width 20 height 20
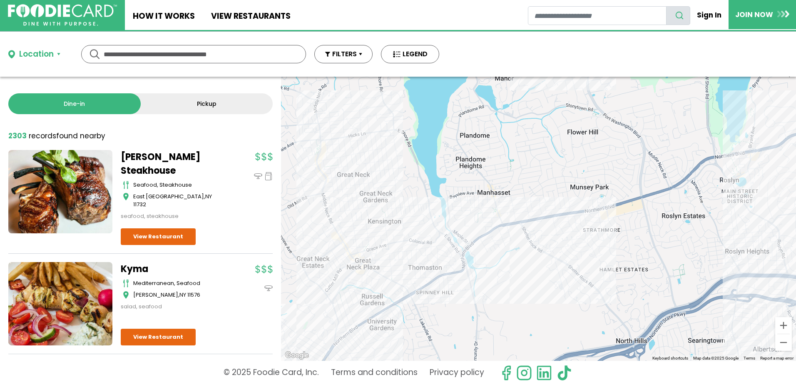
click at [509, 206] on div at bounding box center [538, 219] width 515 height 284
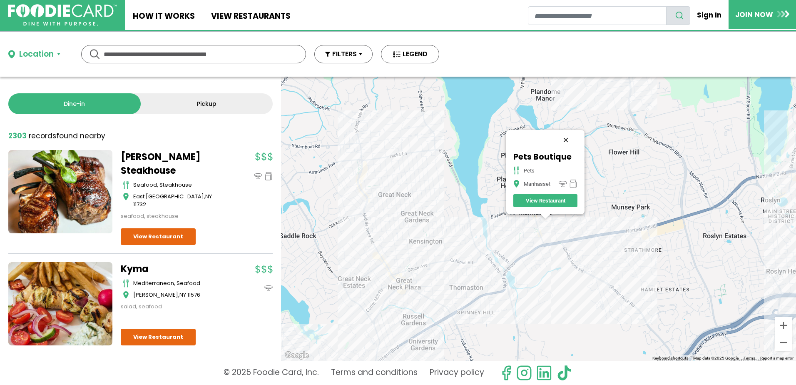
click at [567, 140] on button "Close" at bounding box center [566, 140] width 20 height 20
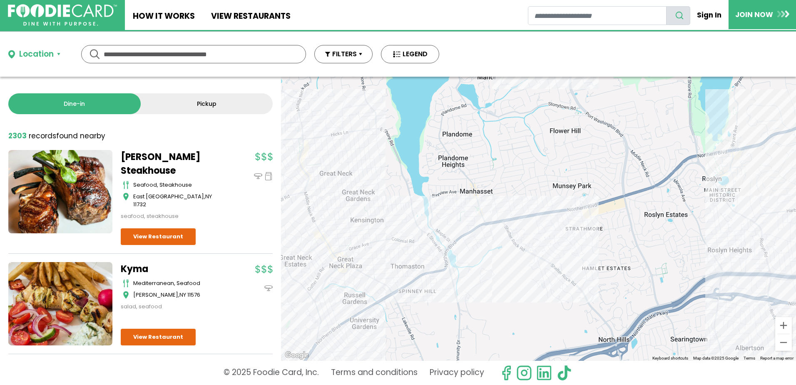
drag, startPoint x: 552, startPoint y: 240, endPoint x: 485, endPoint y: 214, distance: 71.7
click at [485, 214] on div at bounding box center [538, 219] width 515 height 284
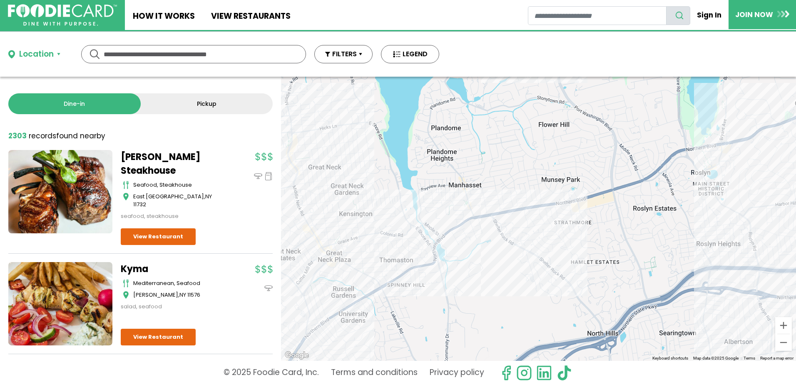
drag, startPoint x: 612, startPoint y: 220, endPoint x: 559, endPoint y: 246, distance: 58.8
click at [559, 246] on div at bounding box center [538, 219] width 515 height 284
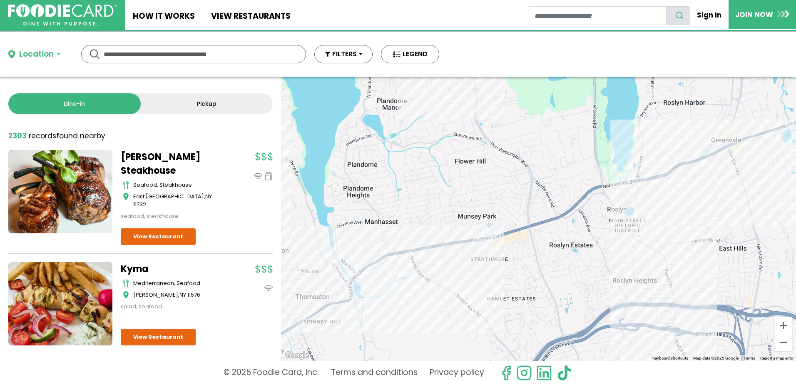
drag, startPoint x: 466, startPoint y: 301, endPoint x: 517, endPoint y: 237, distance: 81.4
click at [517, 237] on div at bounding box center [538, 219] width 515 height 284
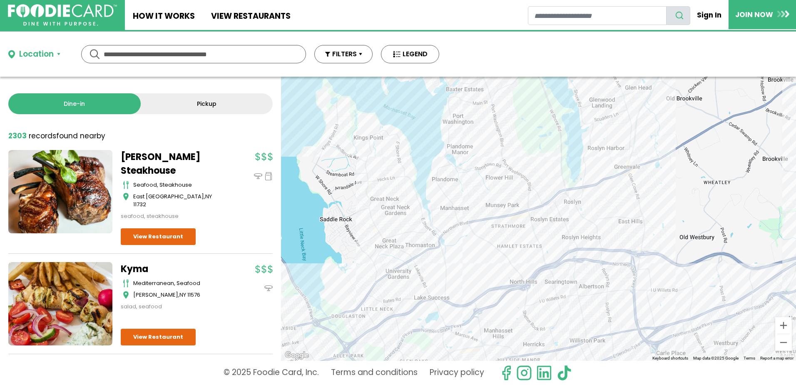
drag, startPoint x: 546, startPoint y: 194, endPoint x: 514, endPoint y: 224, distance: 44.2
click at [514, 224] on div at bounding box center [538, 219] width 515 height 284
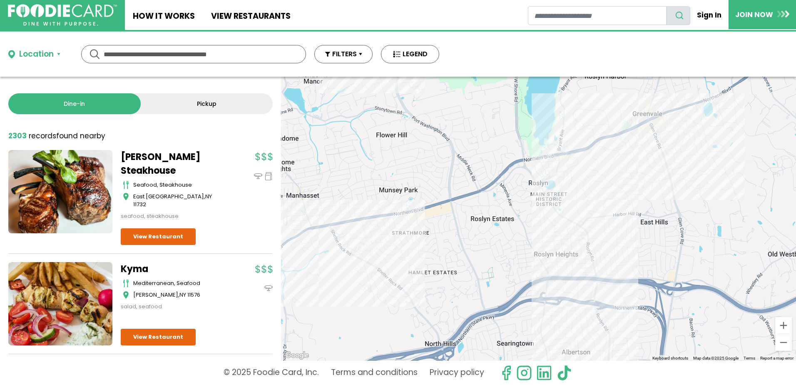
drag, startPoint x: 518, startPoint y: 219, endPoint x: 420, endPoint y: 215, distance: 97.9
click at [420, 215] on div at bounding box center [538, 219] width 515 height 284
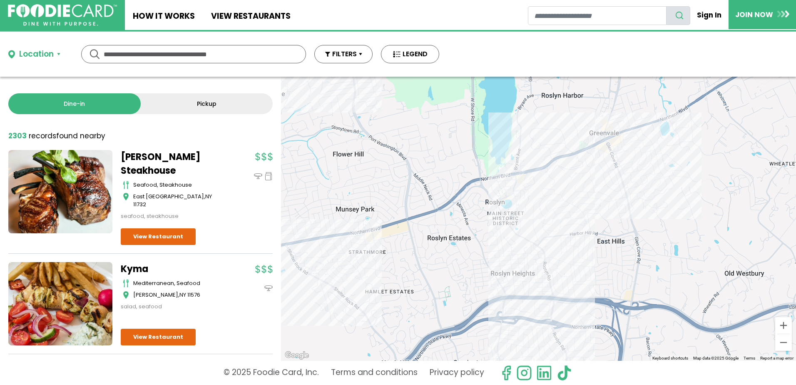
drag, startPoint x: 631, startPoint y: 137, endPoint x: 551, endPoint y: 181, distance: 91.9
click at [552, 181] on div at bounding box center [538, 219] width 515 height 284
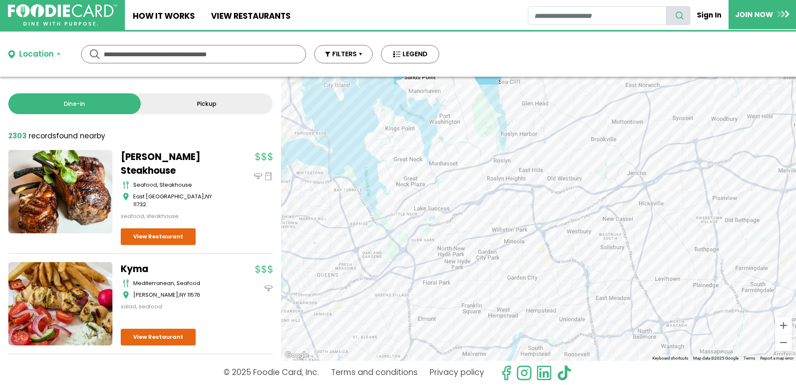
drag, startPoint x: 539, startPoint y: 247, endPoint x: 537, endPoint y: 201, distance: 46.2
click at [528, 185] on div at bounding box center [538, 219] width 515 height 284
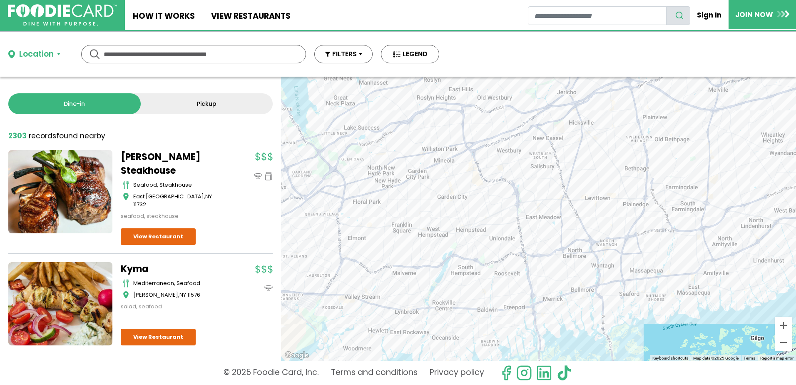
drag, startPoint x: 562, startPoint y: 258, endPoint x: 495, endPoint y: 189, distance: 96.6
click at [485, 189] on div at bounding box center [538, 219] width 515 height 284
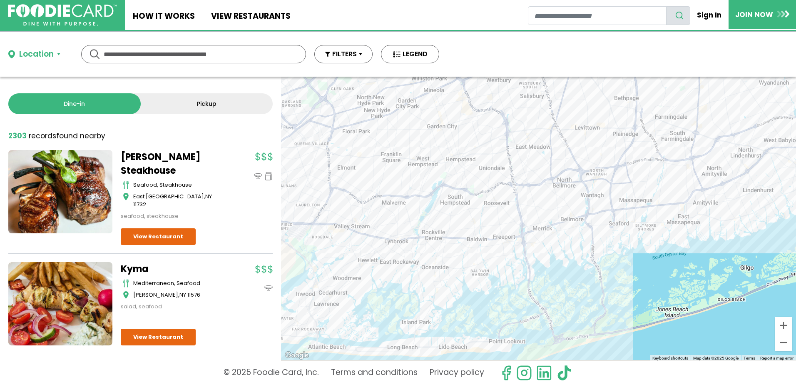
drag, startPoint x: 581, startPoint y: 207, endPoint x: 591, endPoint y: 166, distance: 41.4
click at [590, 167] on div at bounding box center [538, 219] width 515 height 284
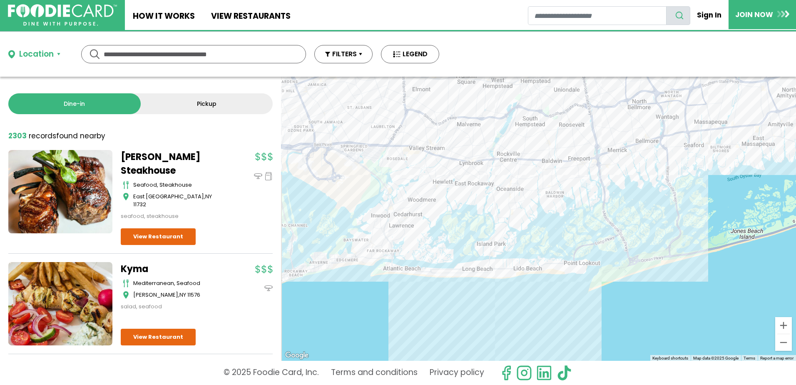
drag, startPoint x: 549, startPoint y: 268, endPoint x: 594, endPoint y: 253, distance: 47.7
click at [594, 253] on div at bounding box center [538, 219] width 515 height 284
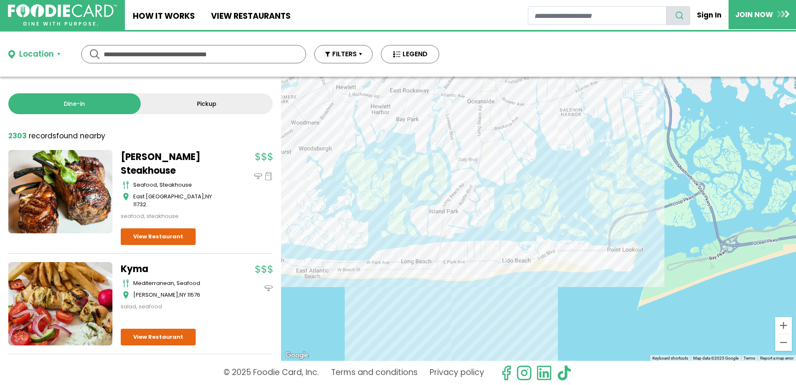
click at [626, 258] on div at bounding box center [538, 219] width 515 height 284
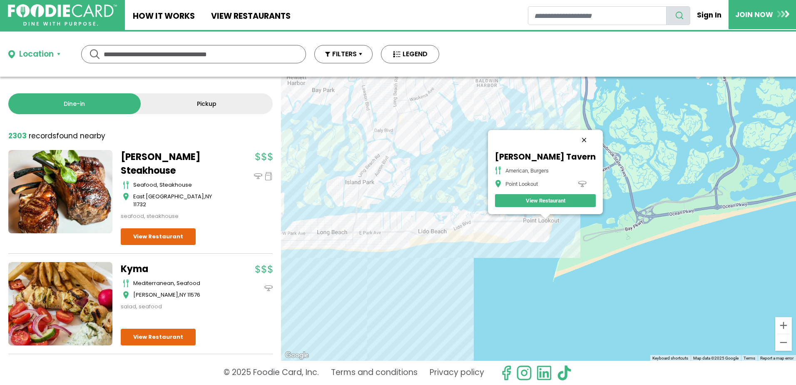
click at [574, 139] on button "Close" at bounding box center [584, 140] width 20 height 20
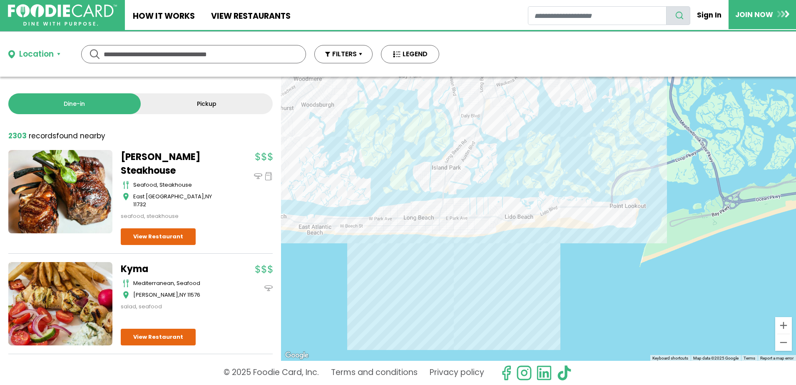
drag, startPoint x: 469, startPoint y: 179, endPoint x: 557, endPoint y: 164, distance: 89.8
click at [557, 164] on div at bounding box center [538, 219] width 515 height 284
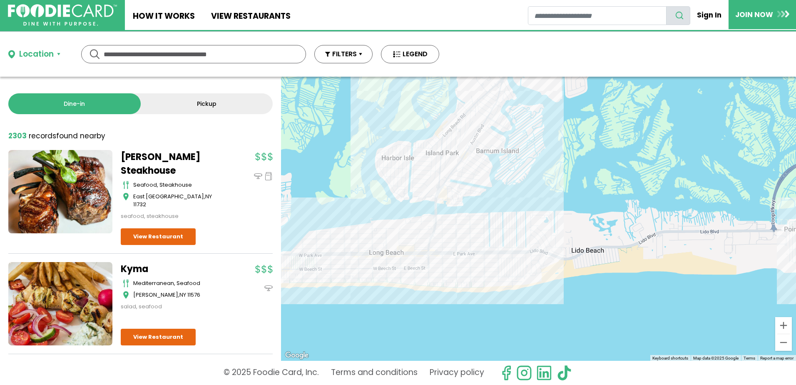
drag, startPoint x: 451, startPoint y: 218, endPoint x: 461, endPoint y: 234, distance: 19.2
click at [461, 234] on div at bounding box center [538, 219] width 515 height 284
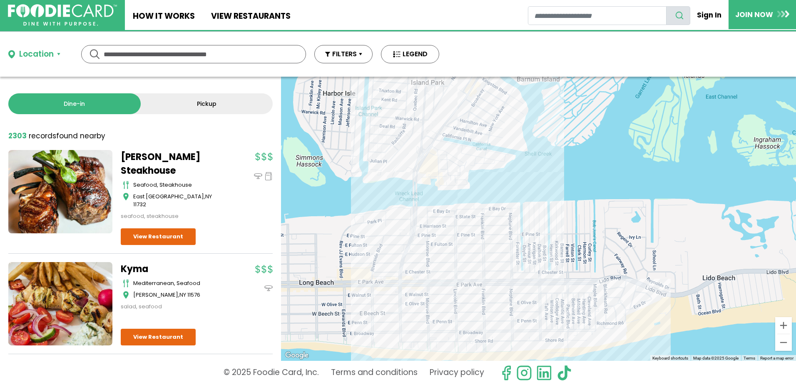
drag, startPoint x: 482, startPoint y: 177, endPoint x: 447, endPoint y: 281, distance: 110.3
click at [447, 281] on div at bounding box center [538, 219] width 515 height 284
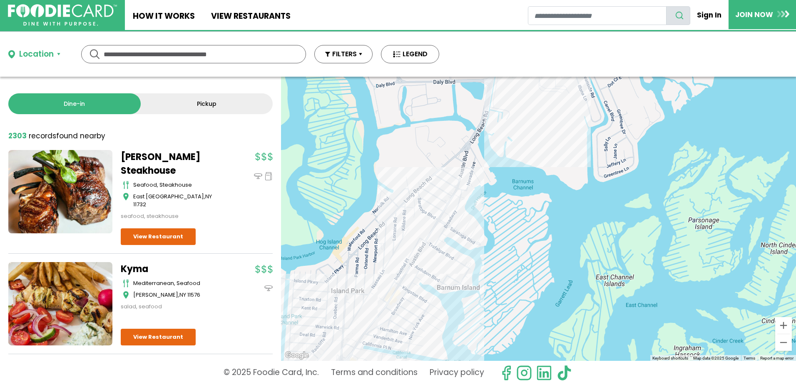
drag, startPoint x: 489, startPoint y: 210, endPoint x: 489, endPoint y: 256, distance: 45.4
click at [489, 256] on div at bounding box center [538, 219] width 515 height 284
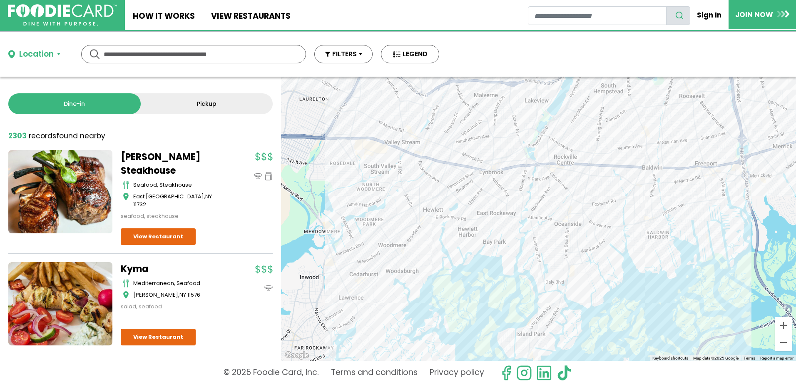
drag, startPoint x: 467, startPoint y: 210, endPoint x: 544, endPoint y: 256, distance: 90.0
click at [544, 257] on div at bounding box center [538, 219] width 515 height 284
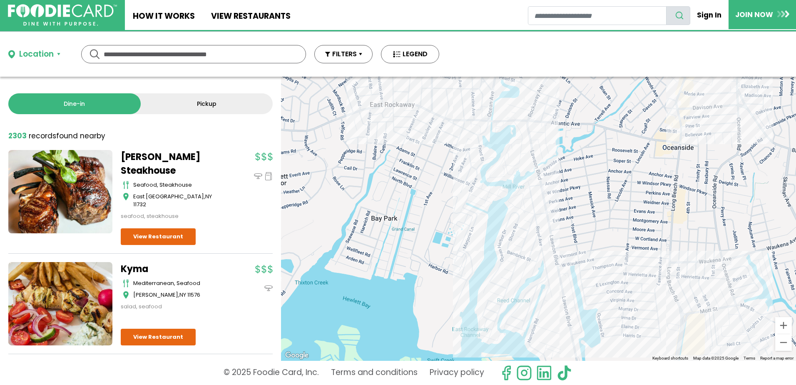
drag, startPoint x: 492, startPoint y: 197, endPoint x: 499, endPoint y: 218, distance: 22.1
click at [499, 218] on div at bounding box center [538, 219] width 515 height 284
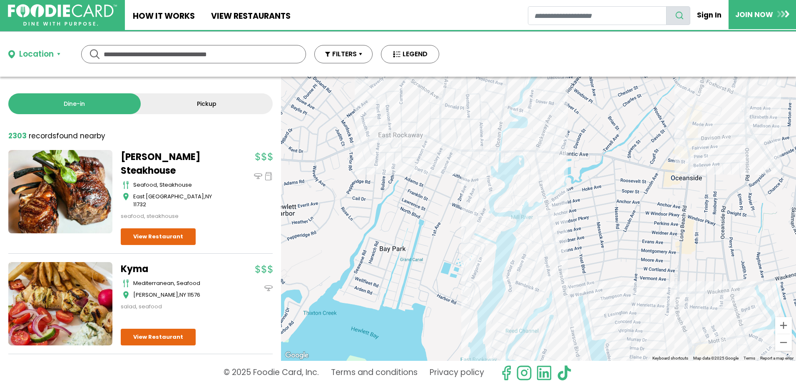
click at [492, 182] on div at bounding box center [538, 219] width 515 height 284
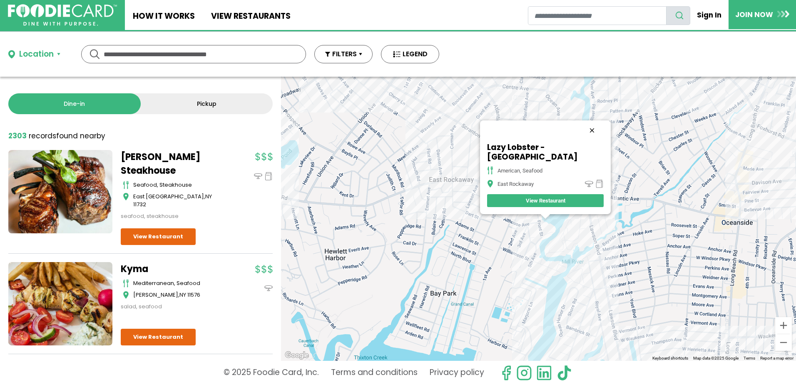
click at [593, 127] on button "Close" at bounding box center [592, 130] width 20 height 20
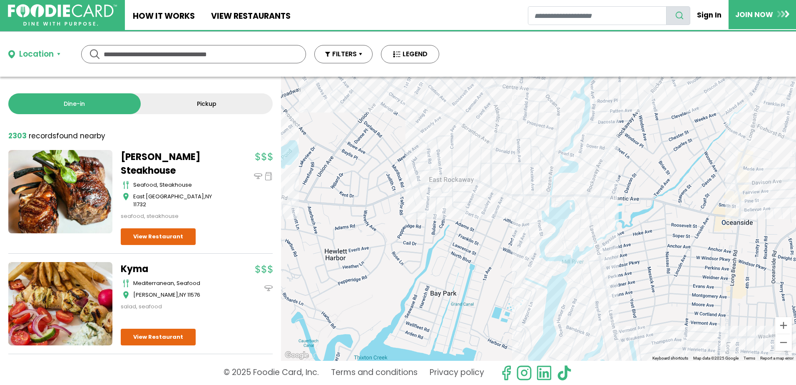
click at [519, 204] on div at bounding box center [538, 219] width 515 height 284
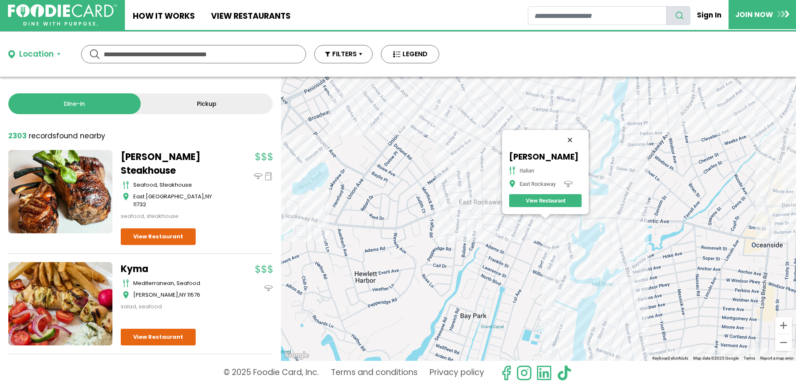
click at [576, 137] on button "Close" at bounding box center [570, 140] width 20 height 20
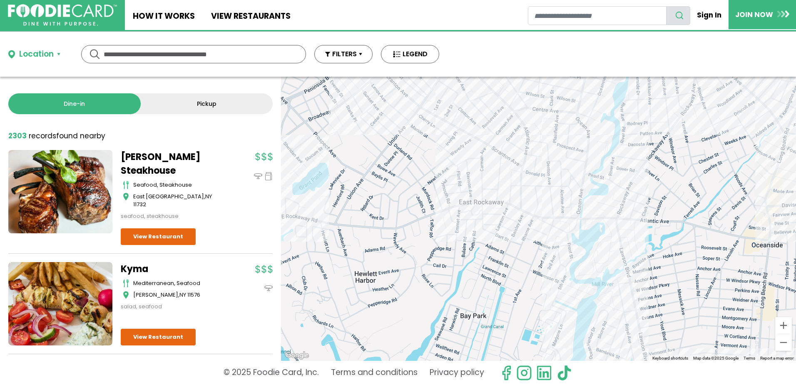
click at [519, 214] on div at bounding box center [538, 219] width 515 height 284
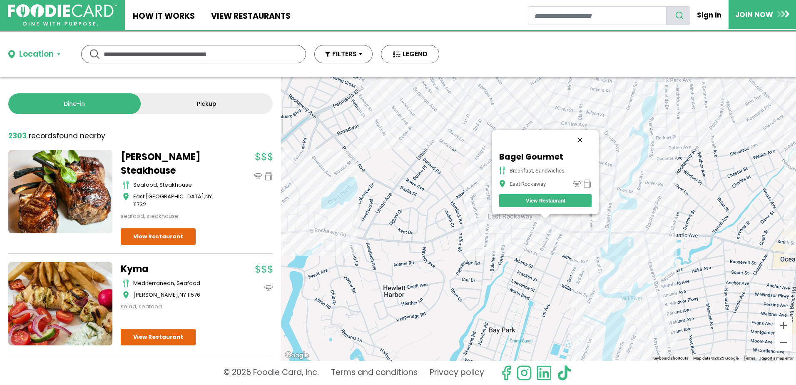
click at [582, 138] on button "Close" at bounding box center [580, 140] width 20 height 20
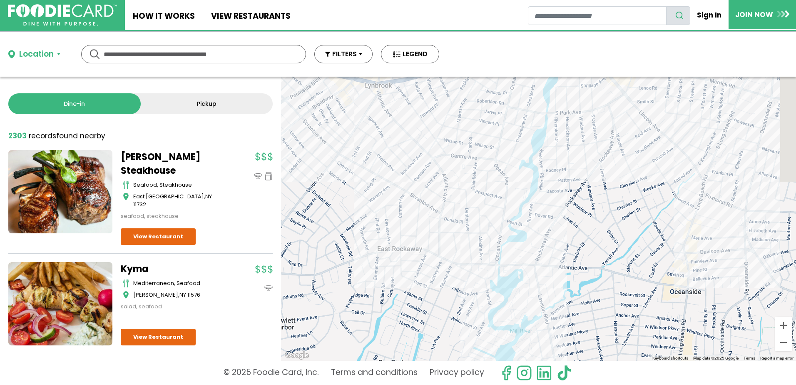
drag, startPoint x: 619, startPoint y: 198, endPoint x: 476, endPoint y: 232, distance: 147.5
click at [476, 232] on div at bounding box center [538, 219] width 515 height 284
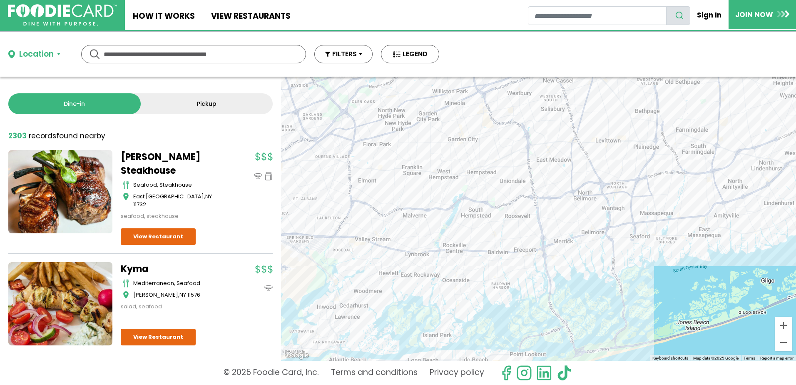
drag, startPoint x: 534, startPoint y: 233, endPoint x: 499, endPoint y: 263, distance: 46.9
click at [499, 263] on div at bounding box center [538, 219] width 515 height 284
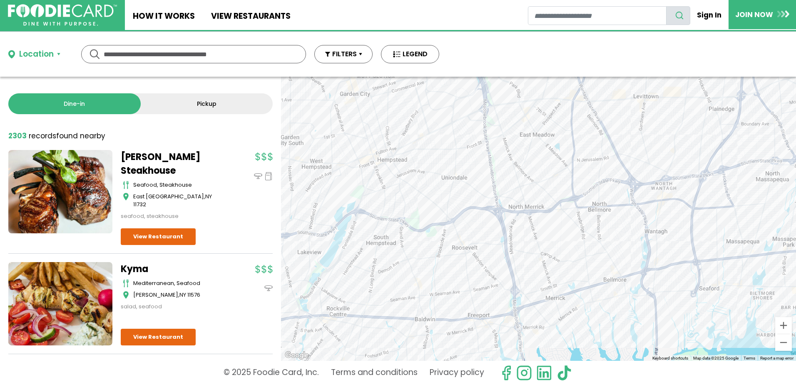
drag, startPoint x: 524, startPoint y: 232, endPoint x: 466, endPoint y: 296, distance: 85.7
click at [464, 302] on div at bounding box center [538, 219] width 515 height 284
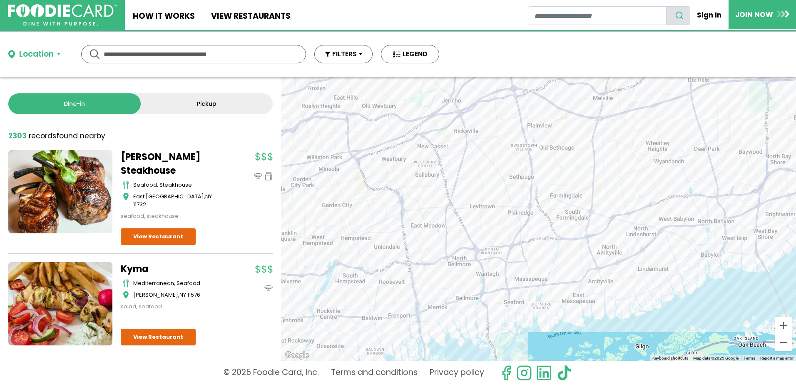
drag, startPoint x: 579, startPoint y: 212, endPoint x: 486, endPoint y: 249, distance: 99.7
click at [484, 251] on div at bounding box center [538, 219] width 515 height 284
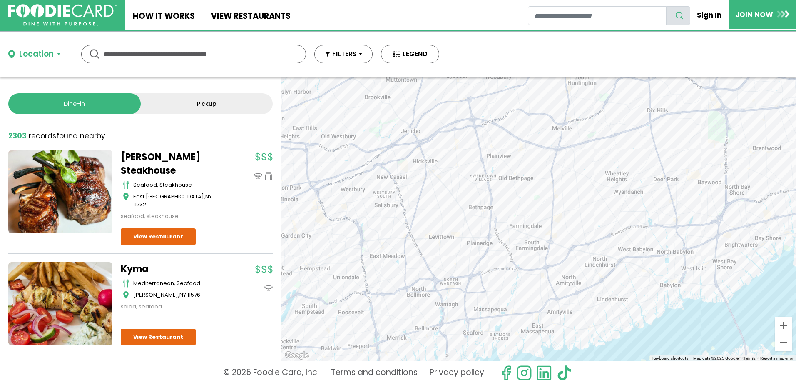
drag, startPoint x: 554, startPoint y: 219, endPoint x: 512, endPoint y: 260, distance: 58.0
click at [512, 260] on div at bounding box center [538, 219] width 515 height 284
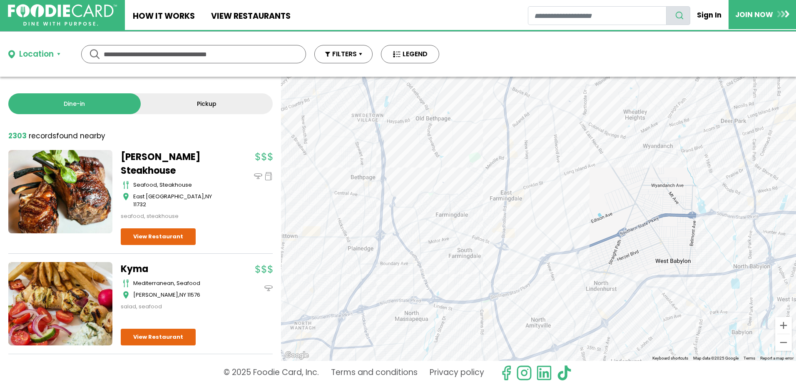
drag, startPoint x: 580, startPoint y: 251, endPoint x: 598, endPoint y: 185, distance: 67.9
click at [598, 185] on div at bounding box center [538, 219] width 515 height 284
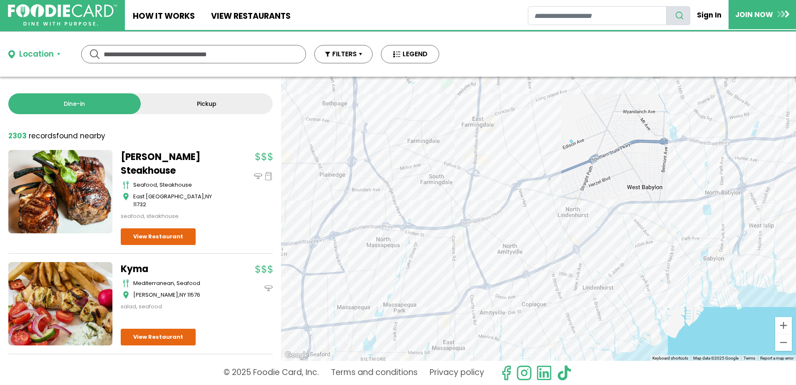
drag, startPoint x: 535, startPoint y: 268, endPoint x: 399, endPoint y: 211, distance: 148.0
click at [399, 211] on div at bounding box center [538, 219] width 515 height 284
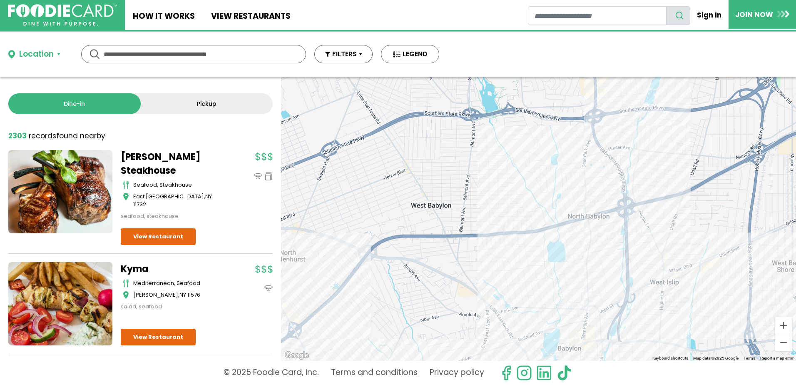
drag, startPoint x: 507, startPoint y: 214, endPoint x: 517, endPoint y: 273, distance: 59.5
click at [517, 273] on div at bounding box center [538, 219] width 515 height 284
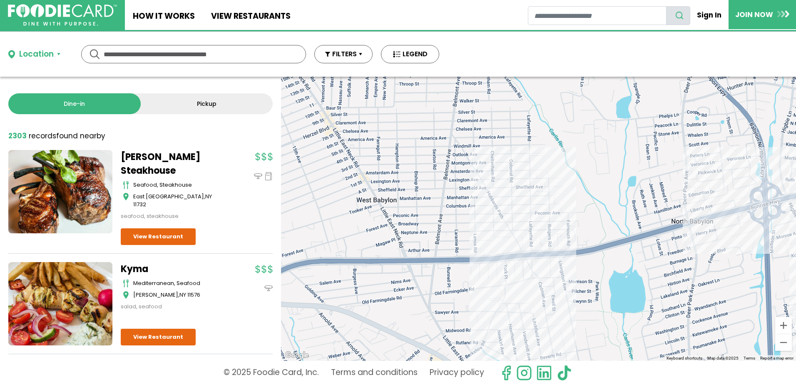
click at [501, 251] on div at bounding box center [538, 219] width 515 height 284
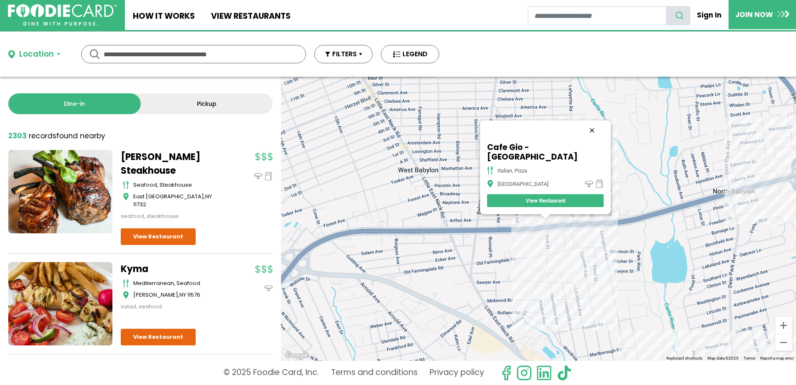
click at [582, 139] on button "Close" at bounding box center [592, 130] width 20 height 20
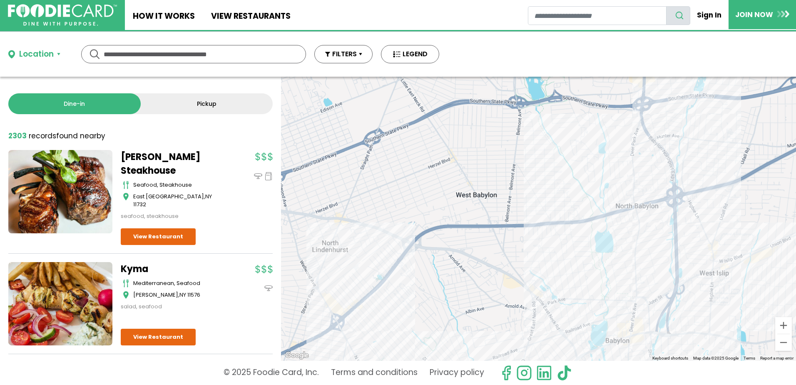
drag, startPoint x: 526, startPoint y: 192, endPoint x: 535, endPoint y: 240, distance: 48.3
click at [535, 240] on div at bounding box center [538, 219] width 515 height 284
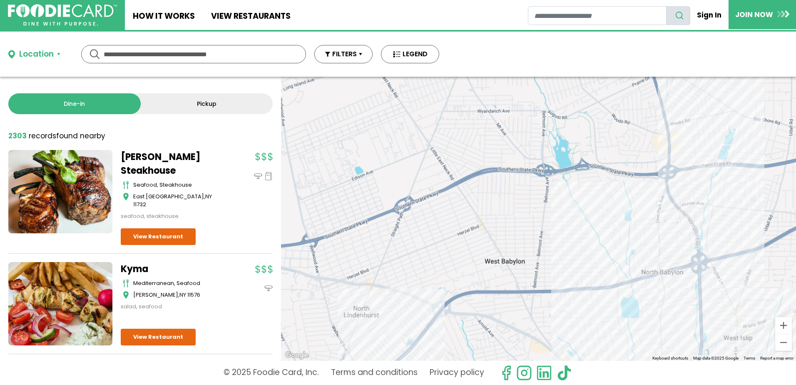
drag, startPoint x: 522, startPoint y: 231, endPoint x: 541, endPoint y: 258, distance: 33.6
click at [541, 258] on div at bounding box center [538, 219] width 515 height 284
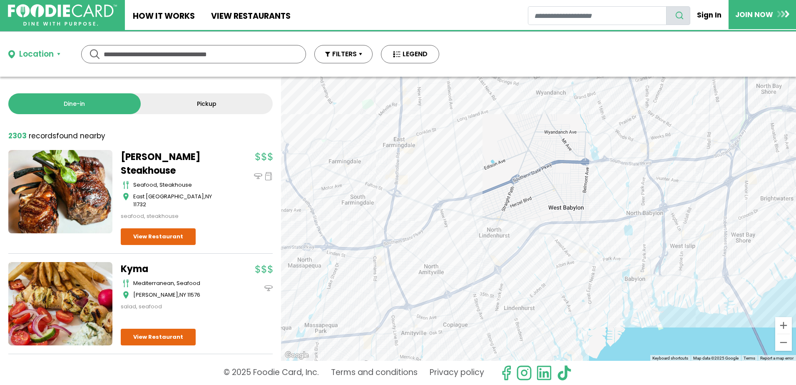
drag, startPoint x: 531, startPoint y: 253, endPoint x: 567, endPoint y: 221, distance: 48.6
click at [567, 221] on div at bounding box center [538, 219] width 515 height 284
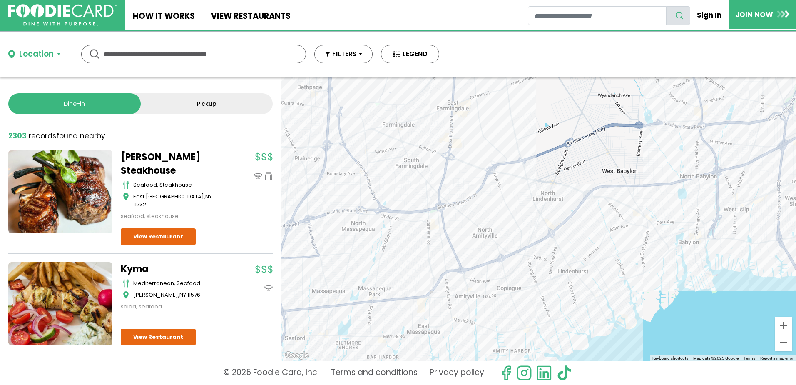
drag
click at [518, 231] on div at bounding box center [538, 219] width 515 height 284
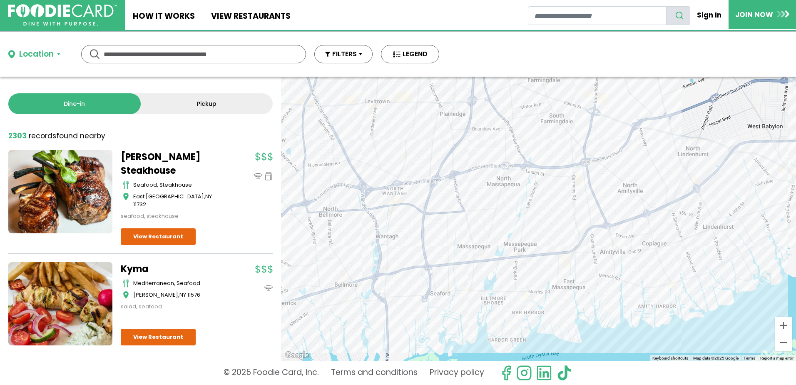
drag, startPoint x: 378, startPoint y: 239, endPoint x: 506, endPoint y: 196, distance: 135.3
click at [506, 196] on div at bounding box center [538, 219] width 515 height 284
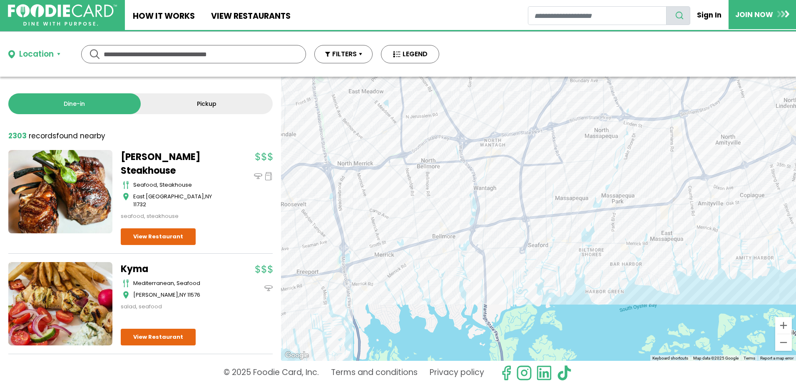
drag, startPoint x: 499, startPoint y: 253, endPoint x: 585, endPoint y: 204, distance: 98.7
click at [585, 204] on div at bounding box center [538, 219] width 515 height 284
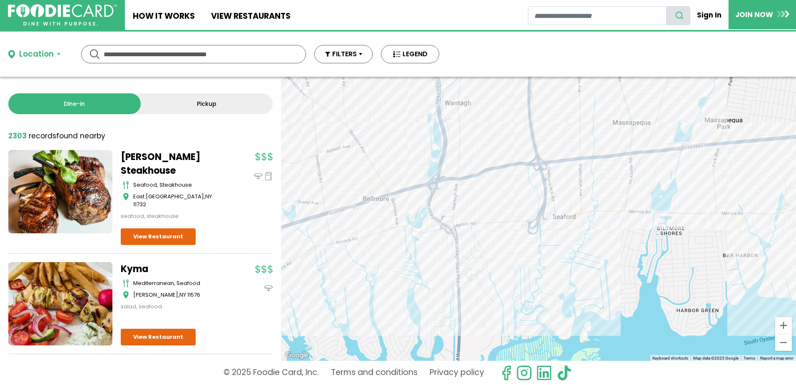
click at [646, 217] on div at bounding box center [538, 219] width 515 height 284
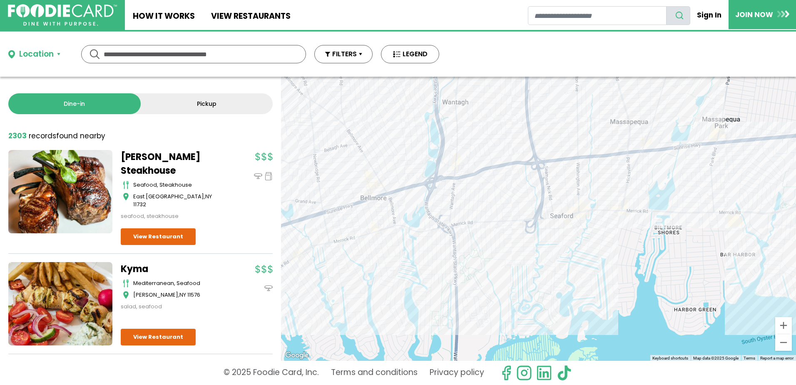
click at [553, 226] on div at bounding box center [538, 219] width 515 height 284
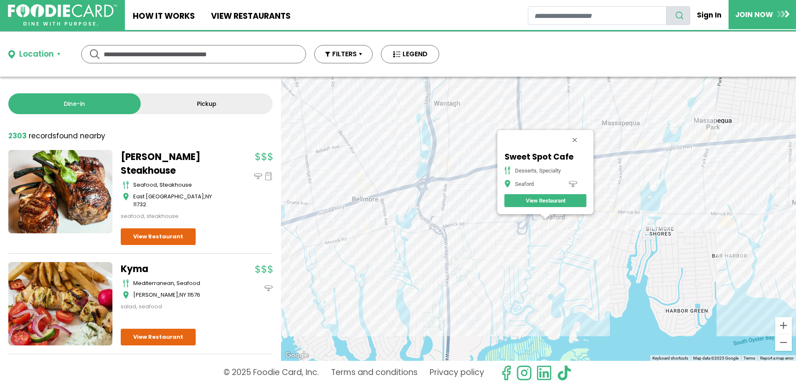
click at [560, 222] on div "Sweet Spot Cafe desserts, specialty Seaford View Restaurant" at bounding box center [538, 219] width 515 height 284
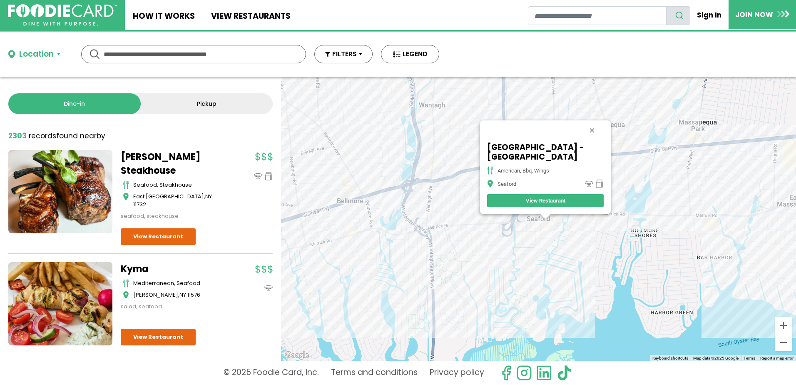
click at [555, 225] on div "Dang Roadhouse - Seaford american, bbq, wings Seaford View Restaurant" at bounding box center [538, 219] width 515 height 284
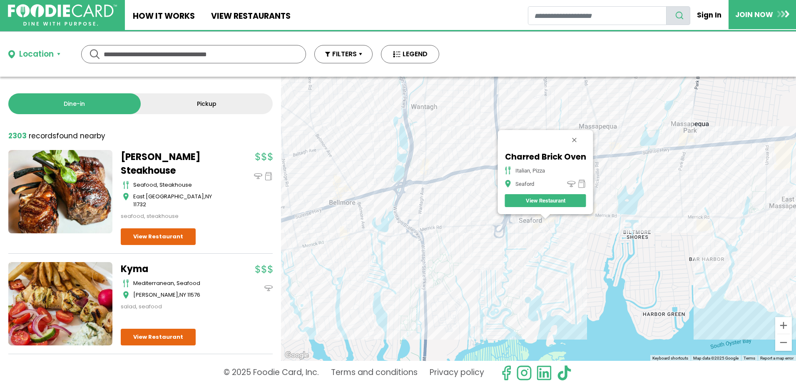
click at [463, 231] on div "Charred Brick Oven italian, pizza Seaford View Restaurant" at bounding box center [538, 219] width 515 height 284
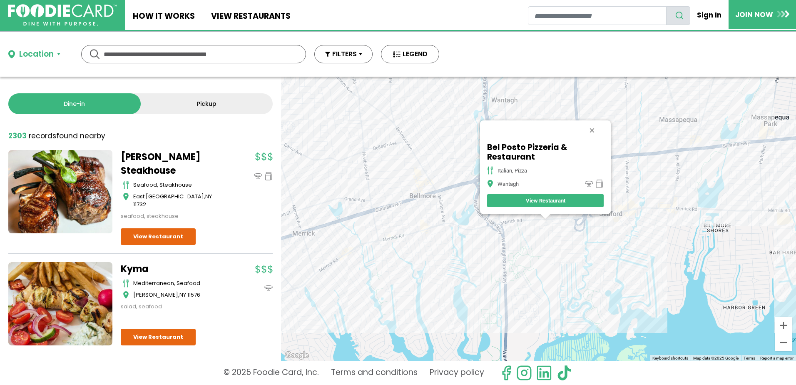
click at [527, 230] on div "Bel Posto Pizzeria & Restaurant italian, pizza Wantagh View Restaurant" at bounding box center [538, 219] width 515 height 284
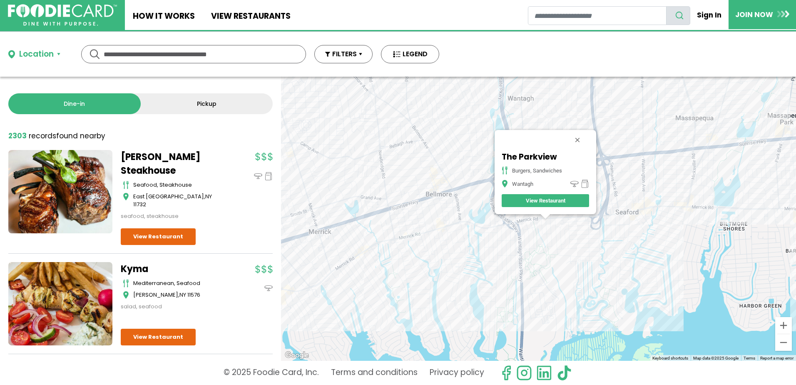
click at [528, 226] on div "The Parkview burgers, sandwiches Wantagh View Restaurant" at bounding box center [538, 219] width 515 height 284
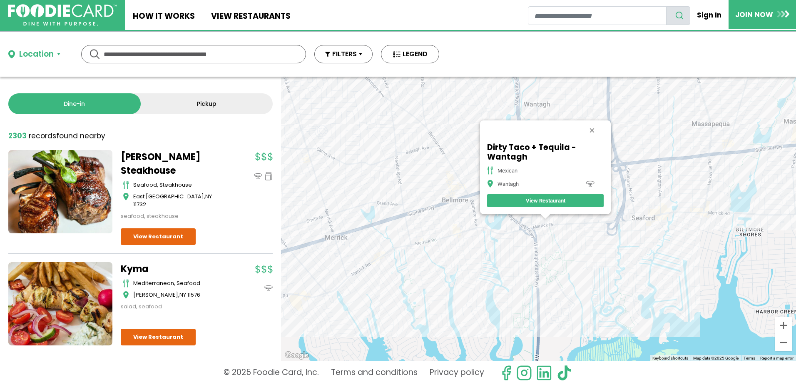
click at [564, 225] on div "Dirty Taco + Tequila - Wantagh mexican Wantagh View Restaurant" at bounding box center [538, 219] width 515 height 284
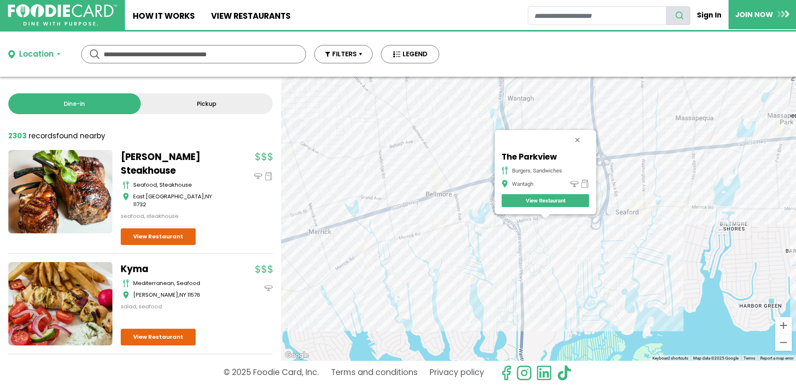
click at [528, 219] on div "The Parkview burgers, sandwiches Wantagh View Restaurant" at bounding box center [538, 219] width 515 height 284
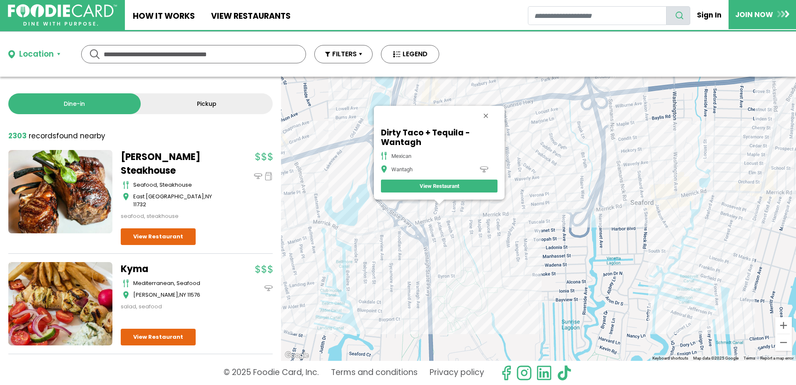
drag, startPoint x: 613, startPoint y: 247, endPoint x: 544, endPoint y: 246, distance: 68.7
click at [544, 246] on div "Dirty Taco + Tequila - Wantagh mexican Wantagh View Restaurant" at bounding box center [538, 219] width 515 height 284
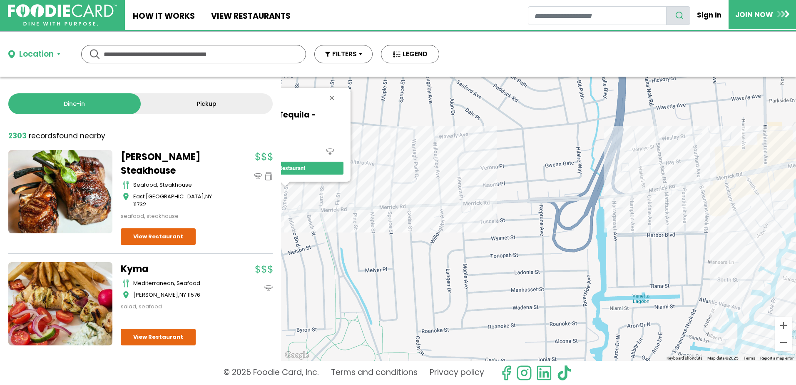
drag, startPoint x: 625, startPoint y: 236, endPoint x: 594, endPoint y: 258, distance: 37.9
click at [591, 260] on div "Dirty Taco + Tequila - Wantagh mexican Wantagh View Restaurant" at bounding box center [538, 219] width 515 height 284
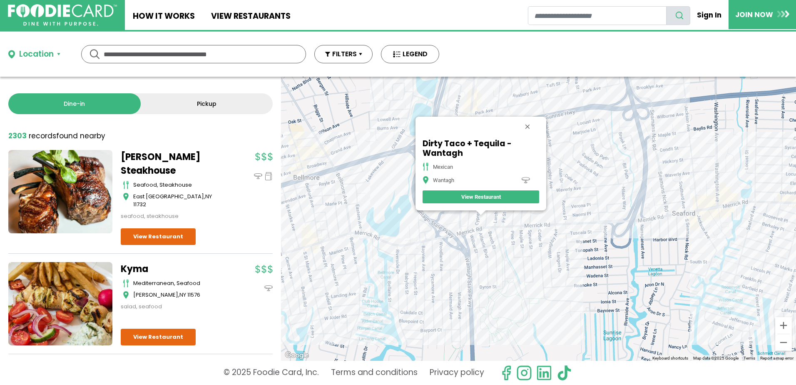
drag, startPoint x: 577, startPoint y: 259, endPoint x: 611, endPoint y: 252, distance: 35.3
click at [611, 252] on div "Dirty Taco + Tequila - Wantagh mexican Wantagh View Restaurant" at bounding box center [538, 219] width 515 height 284
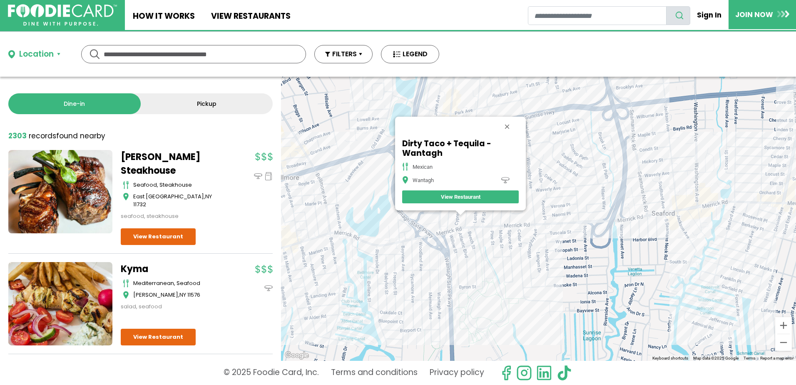
drag, startPoint x: 718, startPoint y: 251, endPoint x: 667, endPoint y: 250, distance: 50.8
click at [669, 250] on div "Dirty Taco + Tequila - Wantagh mexican Wantagh View Restaurant" at bounding box center [538, 219] width 515 height 284
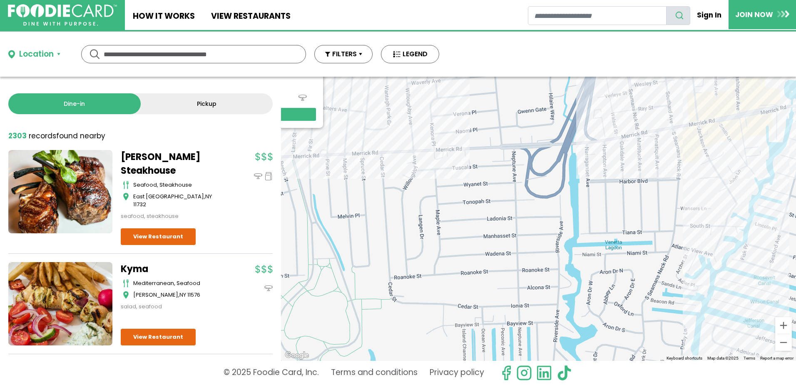
drag, startPoint x: 605, startPoint y: 254, endPoint x: 659, endPoint y: 207, distance: 71.4
click at [658, 207] on div "Dirty Taco + Tequila - Wantagh mexican Wantagh View Restaurant" at bounding box center [538, 219] width 515 height 284
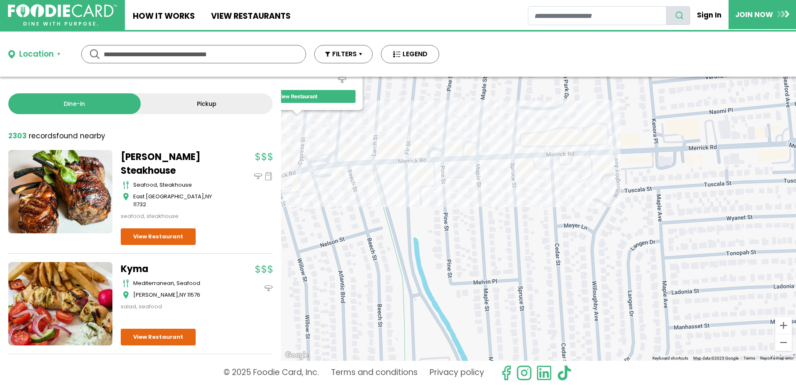
drag, startPoint x: 510, startPoint y: 214, endPoint x: 658, endPoint y: 324, distance: 184.7
click at [658, 324] on div "Dirty Taco + Tequila - Wantagh mexican Wantagh View Restaurant" at bounding box center [538, 219] width 515 height 284
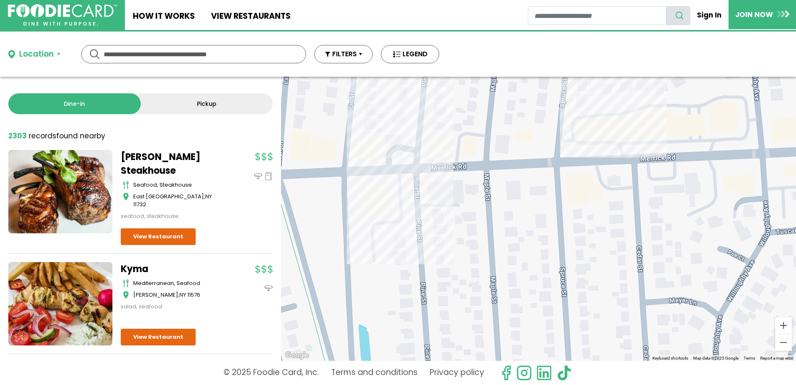
click at [383, 184] on div "Dirty Taco + Tequila - Wantagh mexican Wantagh View Restaurant" at bounding box center [538, 219] width 515 height 284
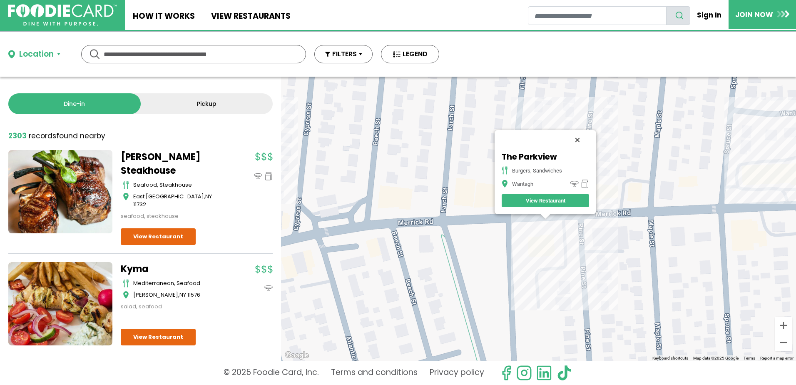
click at [579, 143] on button "Close" at bounding box center [577, 140] width 20 height 20
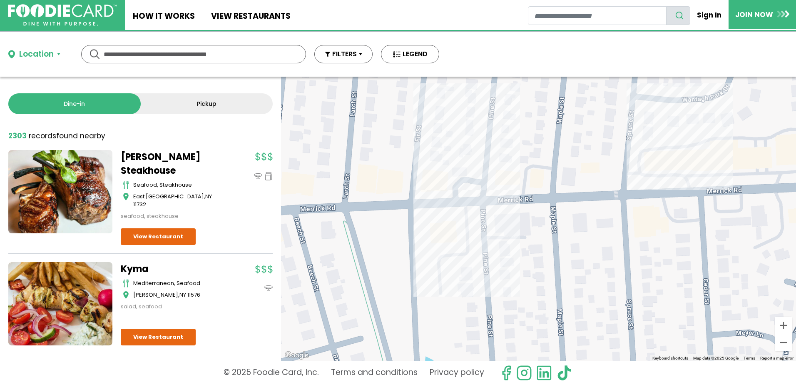
drag, startPoint x: 629, startPoint y: 224, endPoint x: 531, endPoint y: 213, distance: 98.4
click at [531, 209] on div at bounding box center [538, 219] width 515 height 284
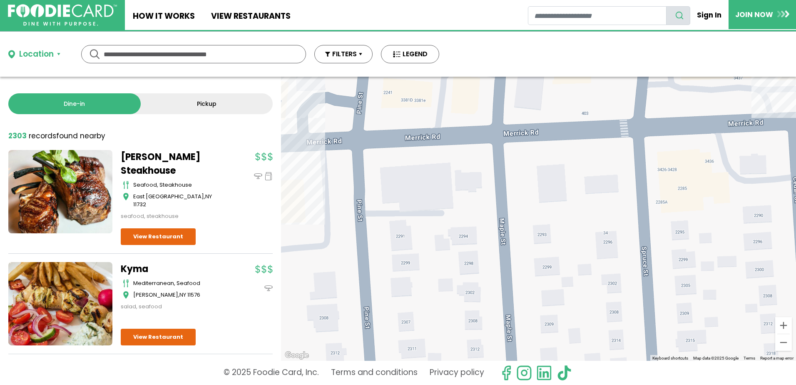
drag, startPoint x: 689, startPoint y: 263, endPoint x: 565, endPoint y: 242, distance: 125.8
click at [565, 242] on div at bounding box center [538, 219] width 515 height 284
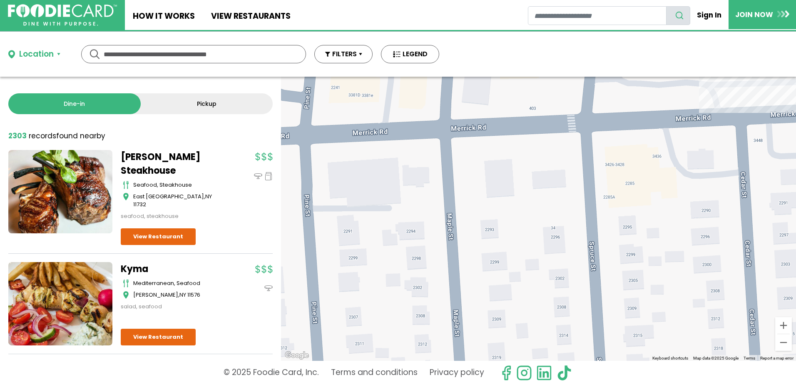
click at [395, 237] on div at bounding box center [538, 219] width 515 height 284
click at [414, 233] on div at bounding box center [538, 219] width 515 height 284
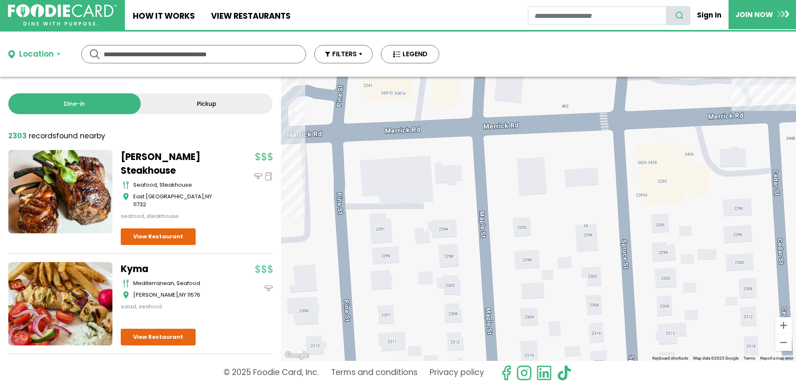
drag, startPoint x: 417, startPoint y: 232, endPoint x: 450, endPoint y: 230, distance: 33.4
click at [450, 230] on div at bounding box center [538, 219] width 515 height 284
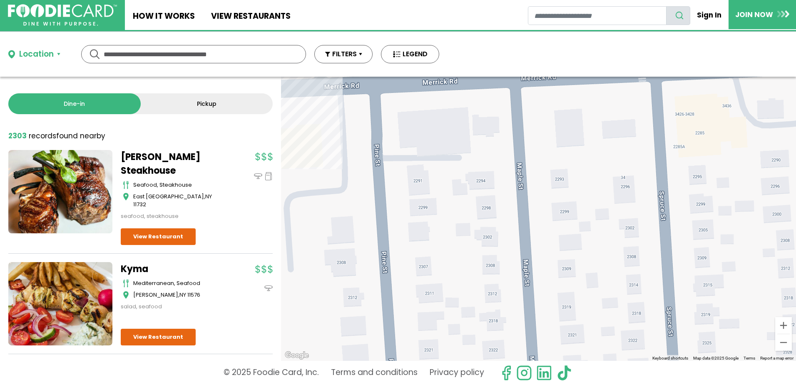
drag, startPoint x: 495, startPoint y: 261, endPoint x: 535, endPoint y: 207, distance: 66.7
click at [534, 207] on div at bounding box center [538, 219] width 515 height 284
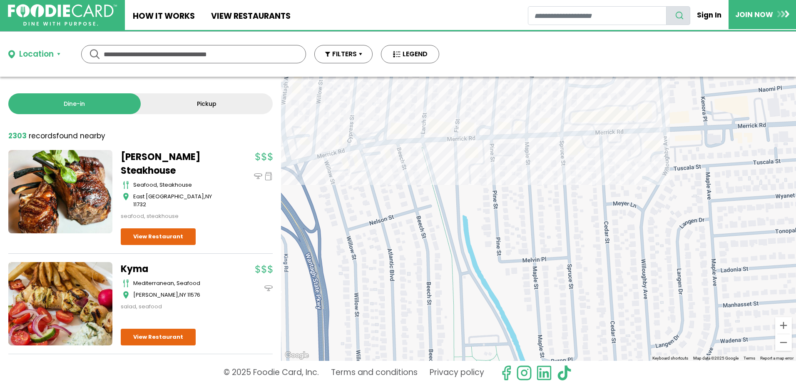
drag, startPoint x: 540, startPoint y: 241, endPoint x: 540, endPoint y: 229, distance: 12.5
click at [540, 223] on div at bounding box center [538, 219] width 515 height 284
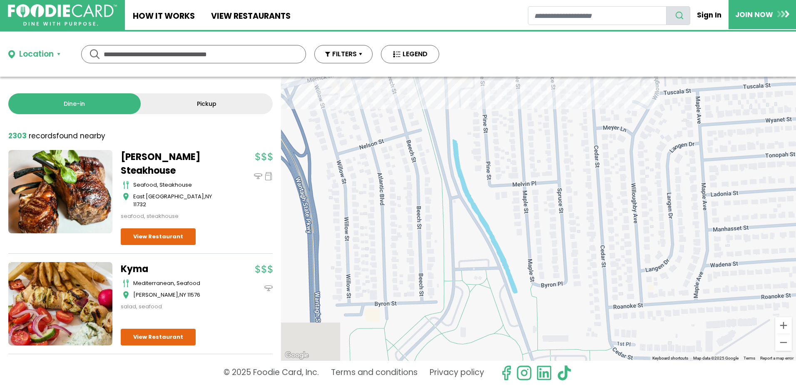
drag, startPoint x: 555, startPoint y: 347, endPoint x: 535, endPoint y: 248, distance: 100.6
click at [534, 244] on div at bounding box center [538, 219] width 515 height 284
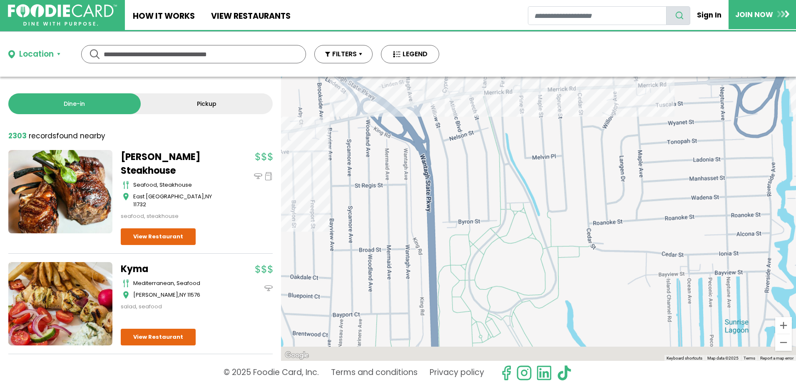
drag, startPoint x: 504, startPoint y: 285, endPoint x: 549, endPoint y: 296, distance: 46.7
click at [549, 296] on div at bounding box center [538, 219] width 515 height 284
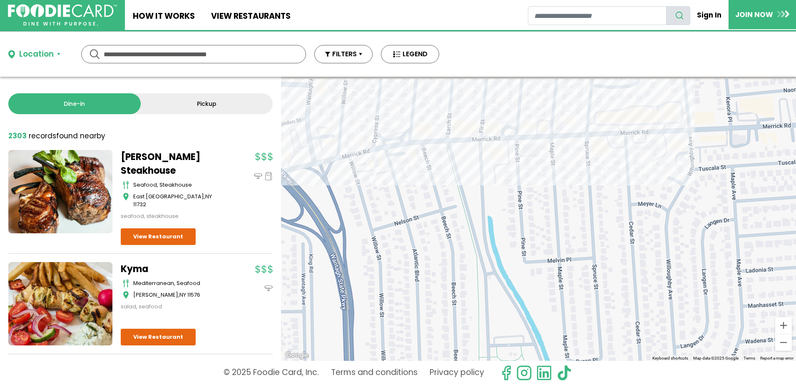
drag, startPoint x: 553, startPoint y: 199, endPoint x: 550, endPoint y: 290, distance: 91.6
click at [549, 293] on div at bounding box center [538, 219] width 515 height 284
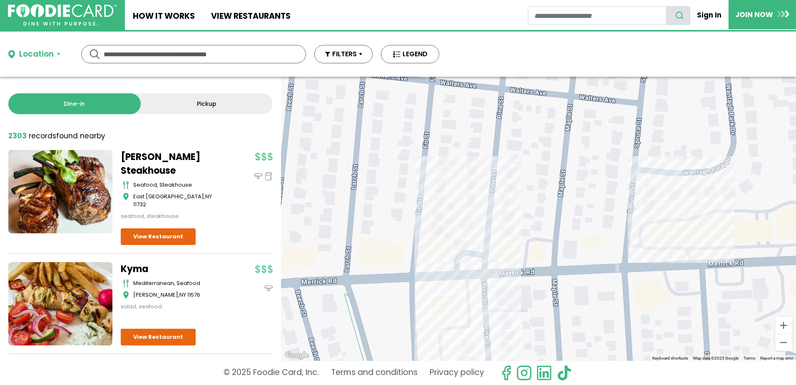
drag, startPoint x: 550, startPoint y: 278, endPoint x: 594, endPoint y: 243, distance: 55.6
click at [594, 243] on div at bounding box center [538, 219] width 515 height 284
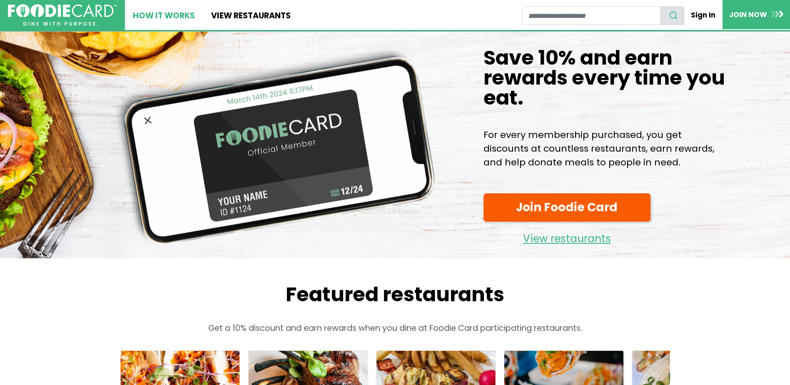
click at [174, 11] on link "How It Works" at bounding box center [164, 15] width 78 height 30
